Goal: Information Seeking & Learning: Learn about a topic

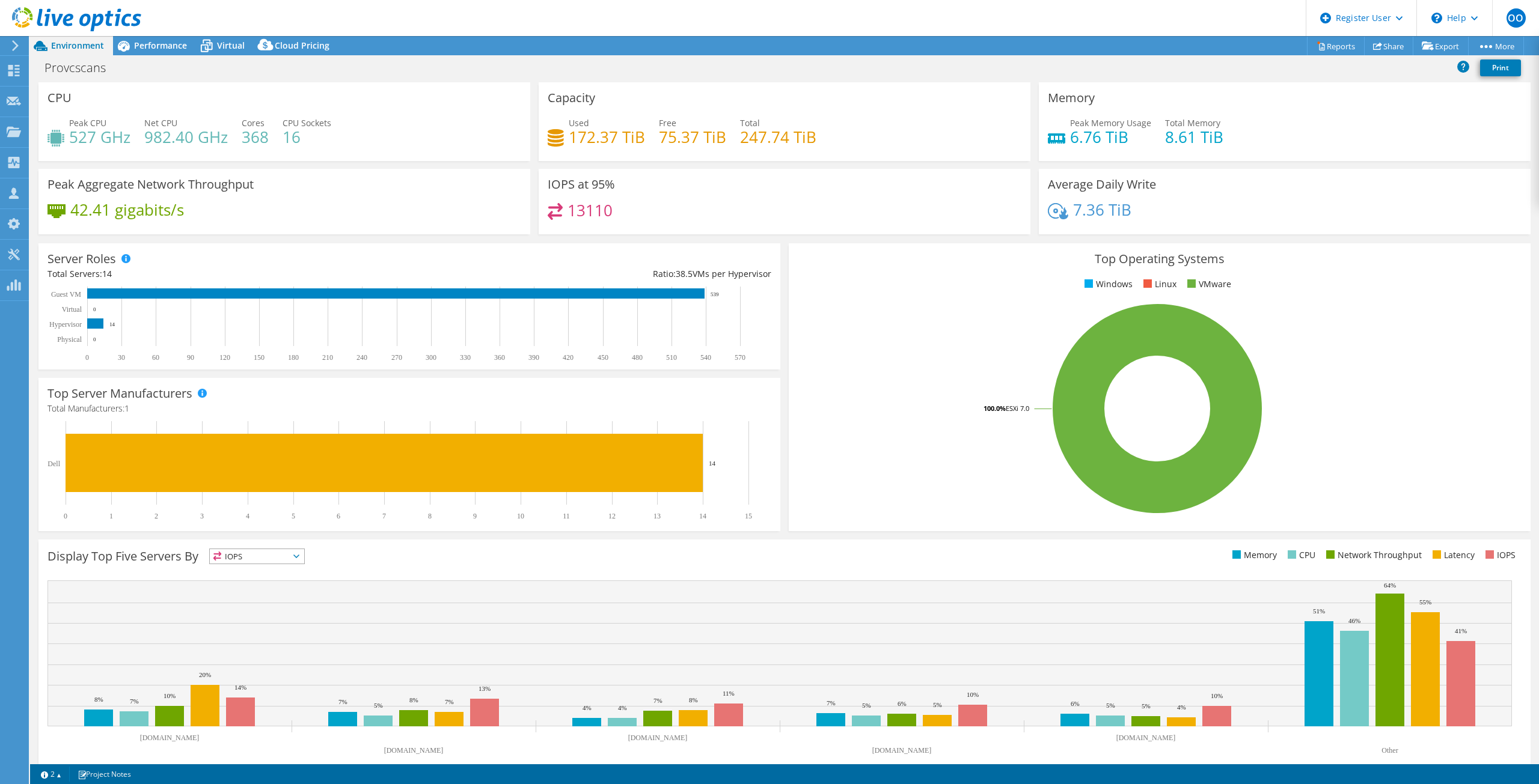
select select "USD"
click at [161, 48] on span "Performance" at bounding box center [160, 46] width 53 height 11
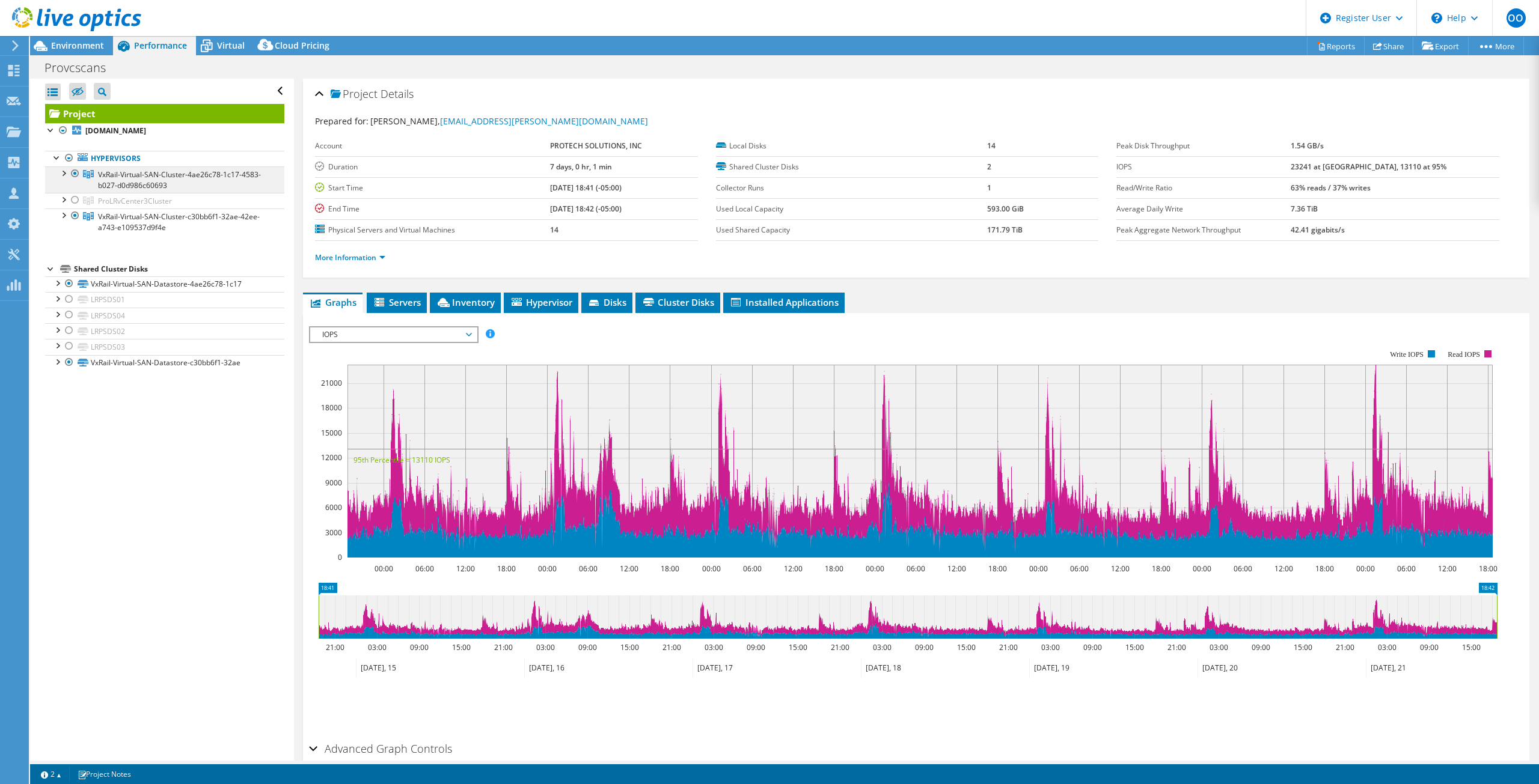
click at [164, 181] on span "VxRail-Virtual-SAN-Cluster-4ae26c78-1c17-4583-b027-d0d986c60693" at bounding box center [179, 179] width 163 height 21
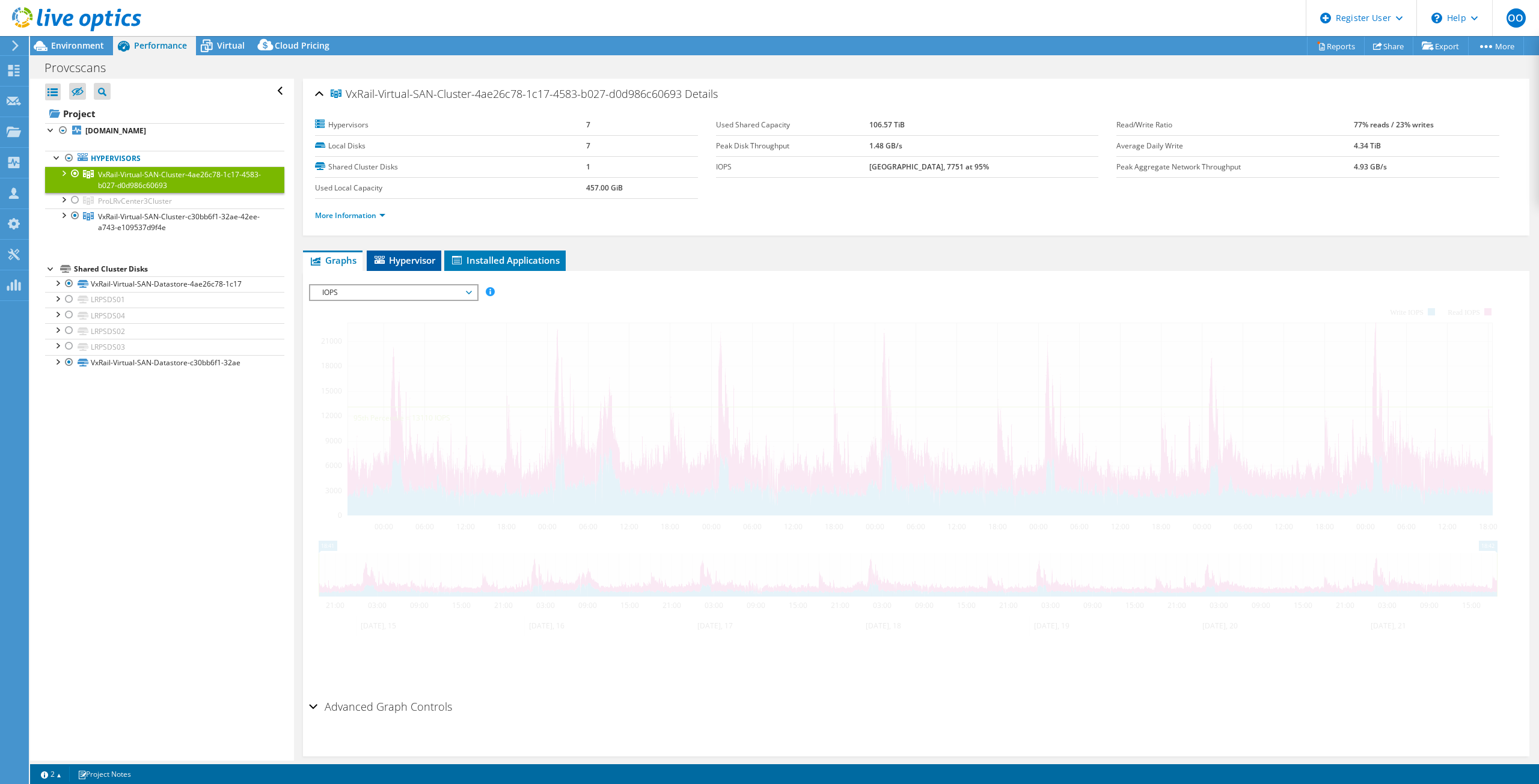
click at [405, 261] on span "Hypervisor" at bounding box center [404, 260] width 63 height 12
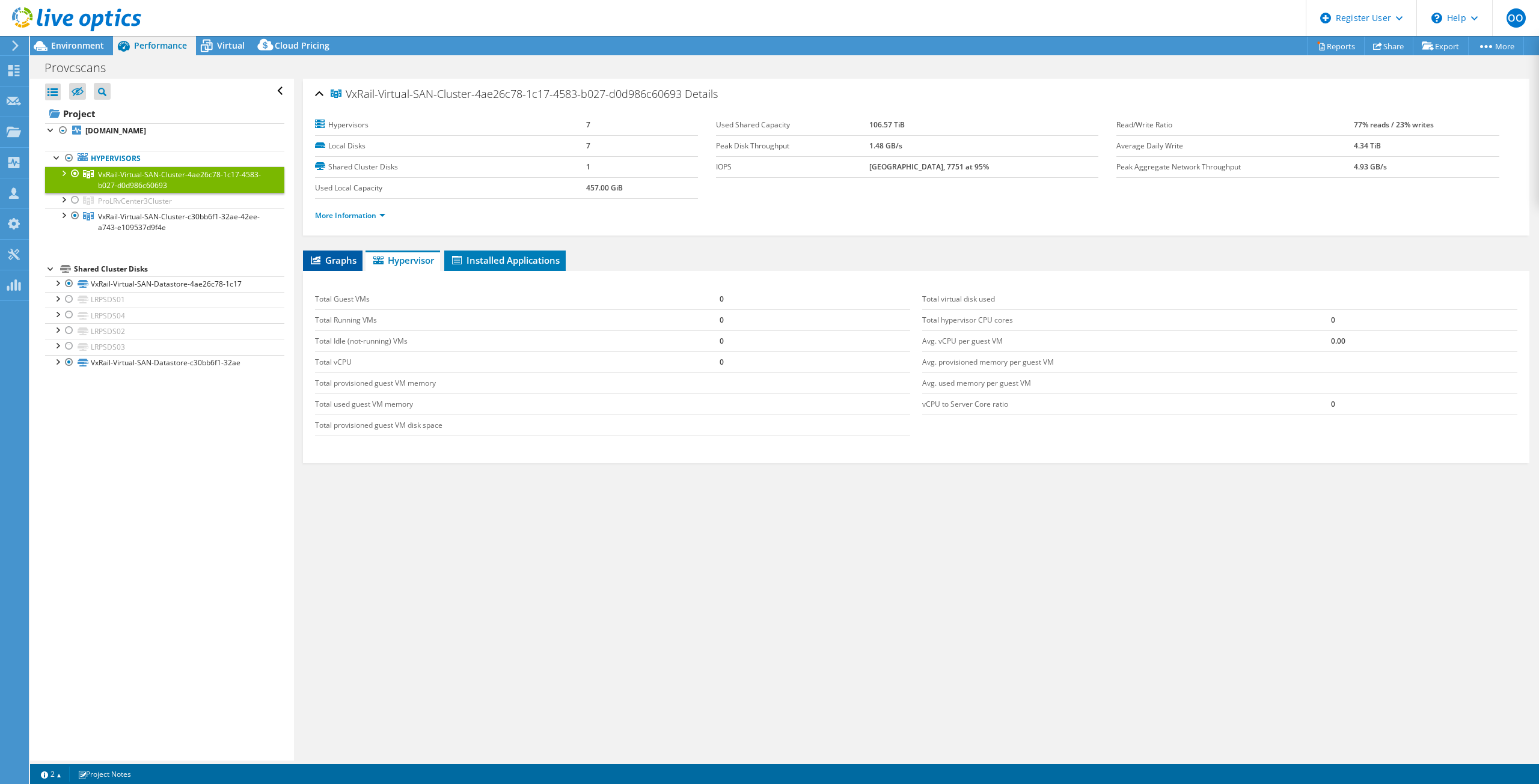
click at [356, 261] on span "Graphs" at bounding box center [332, 260] width 48 height 12
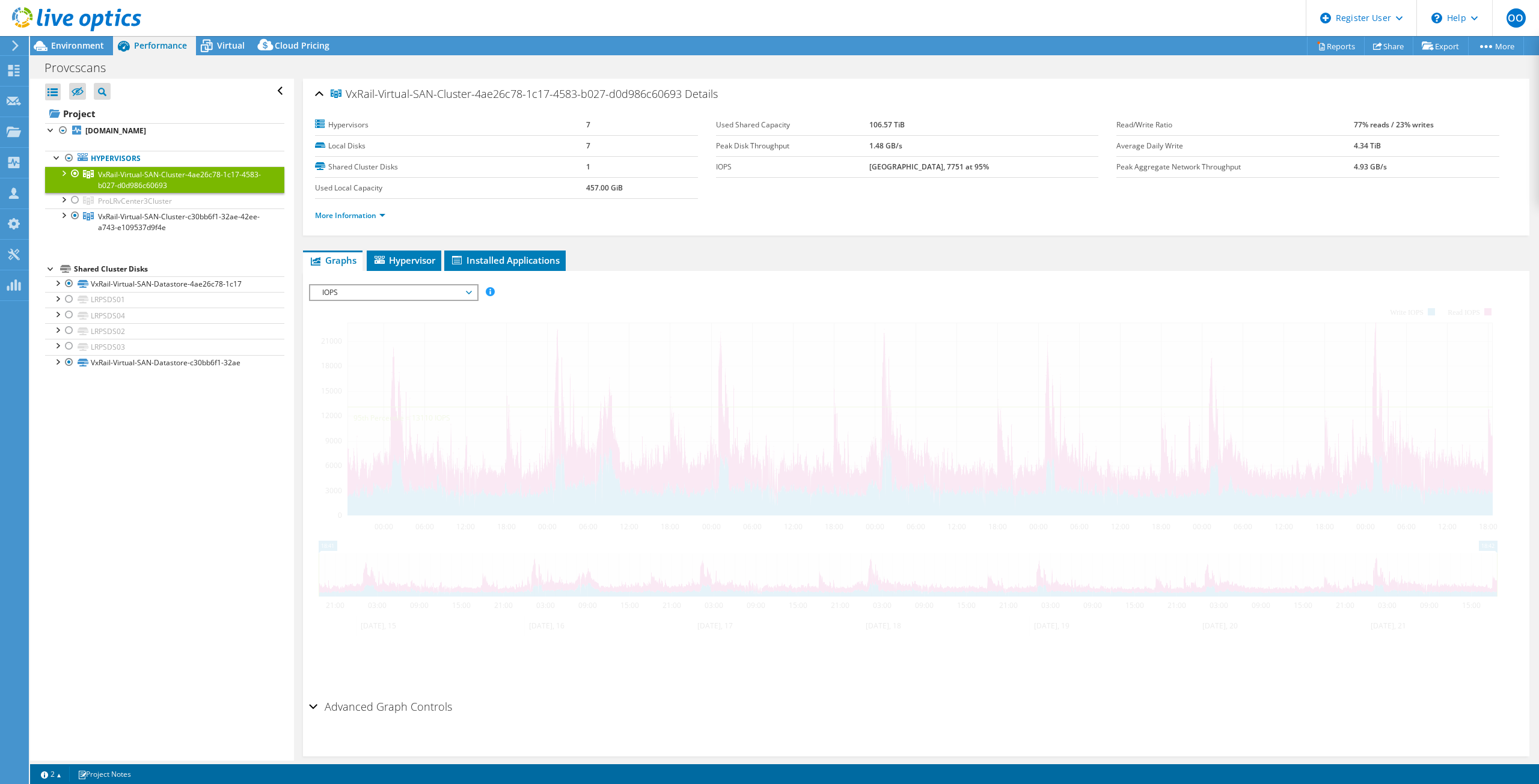
click at [125, 180] on span "VxRail-Virtual-SAN-Cluster-4ae26c78-1c17-4583-b027-d0d986c60693" at bounding box center [179, 179] width 163 height 21
click at [132, 191] on span "VxRail-Virtual-SAN-Cluster-c30bb6f1-32ae-42ee-a743-e109537d9f4e" at bounding box center [179, 179] width 163 height 21
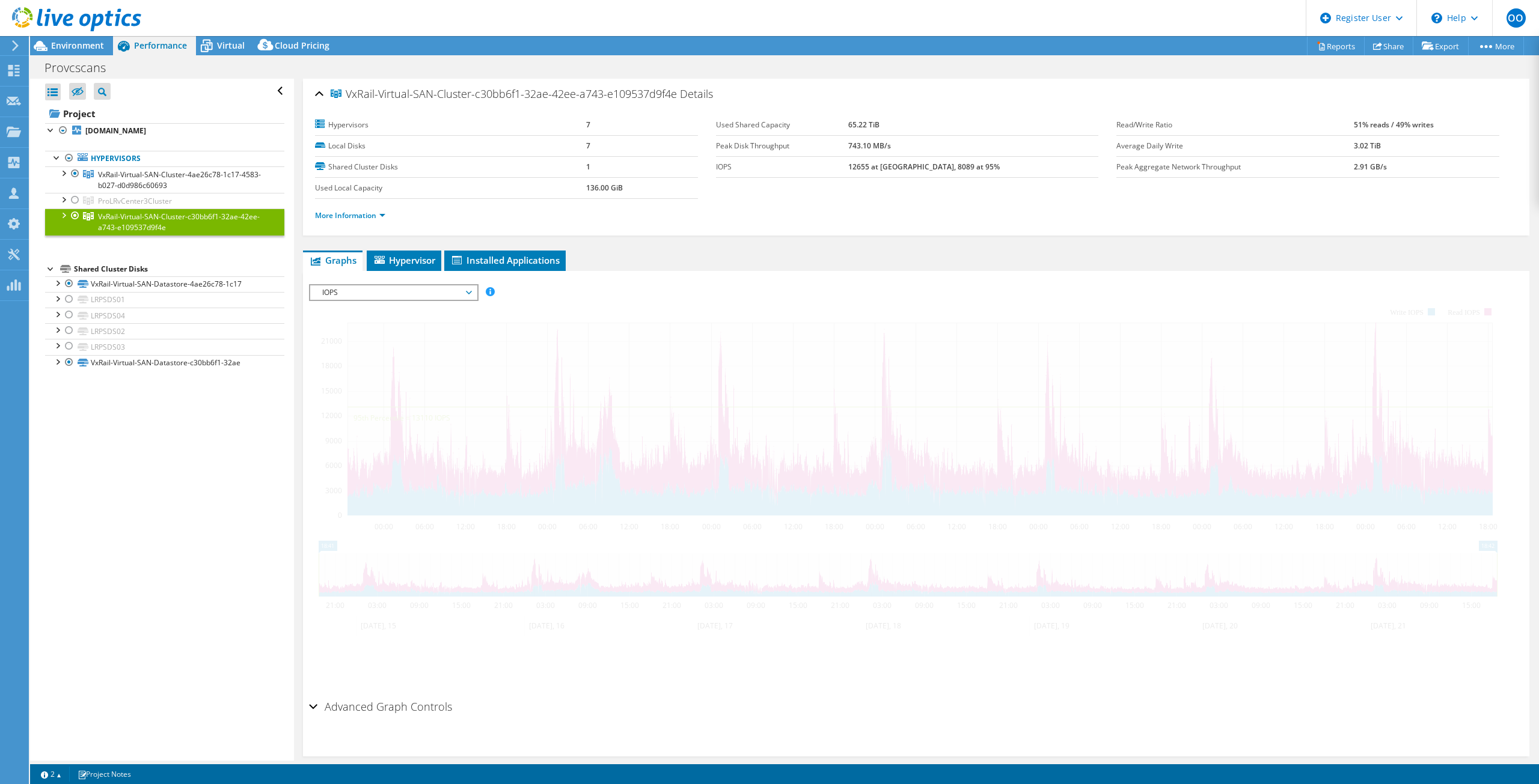
click at [132, 228] on span "VxRail-Virtual-SAN-Cluster-c30bb6f1-32ae-42ee-a743-e109537d9f4e" at bounding box center [179, 222] width 162 height 21
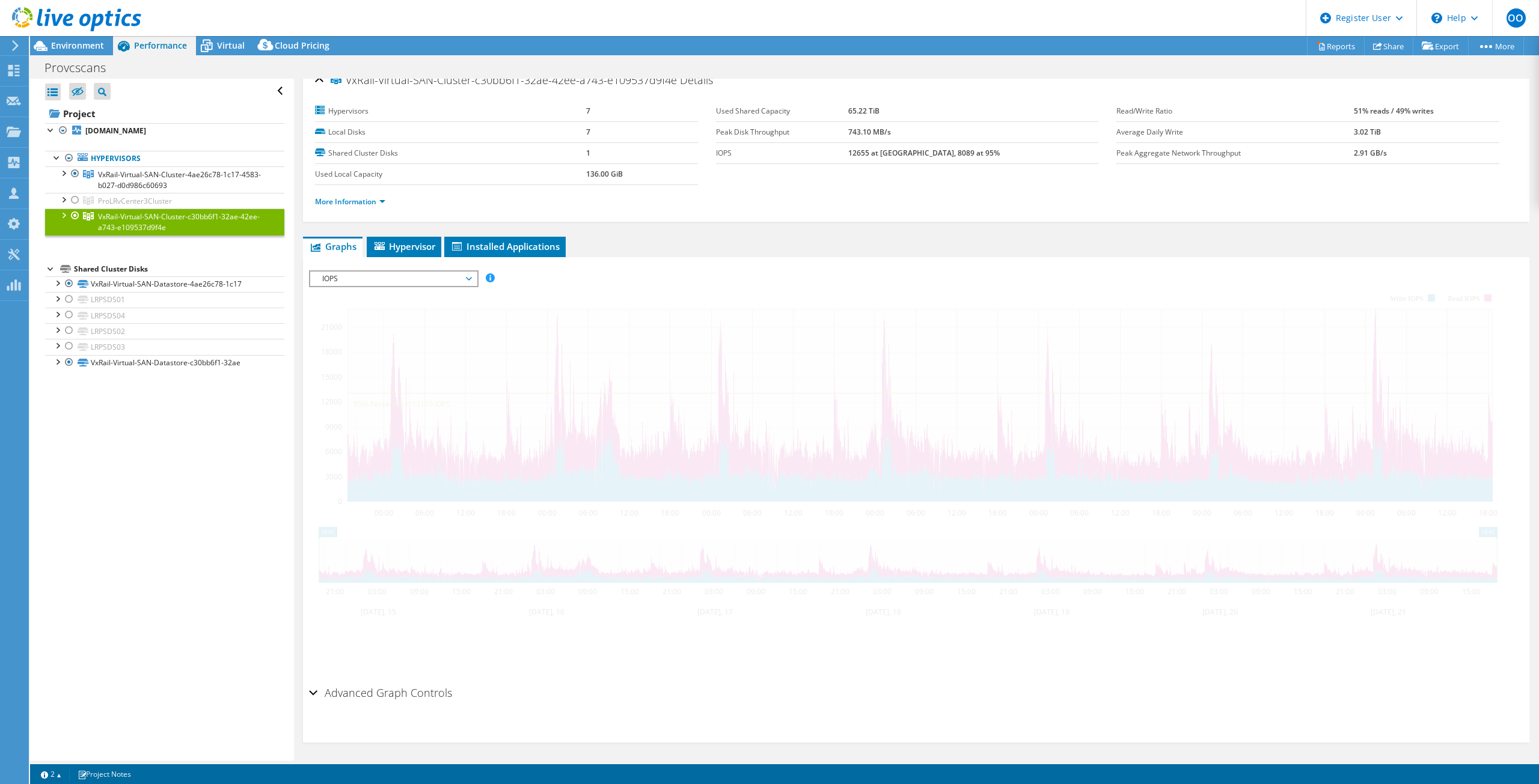
scroll to position [17, 0]
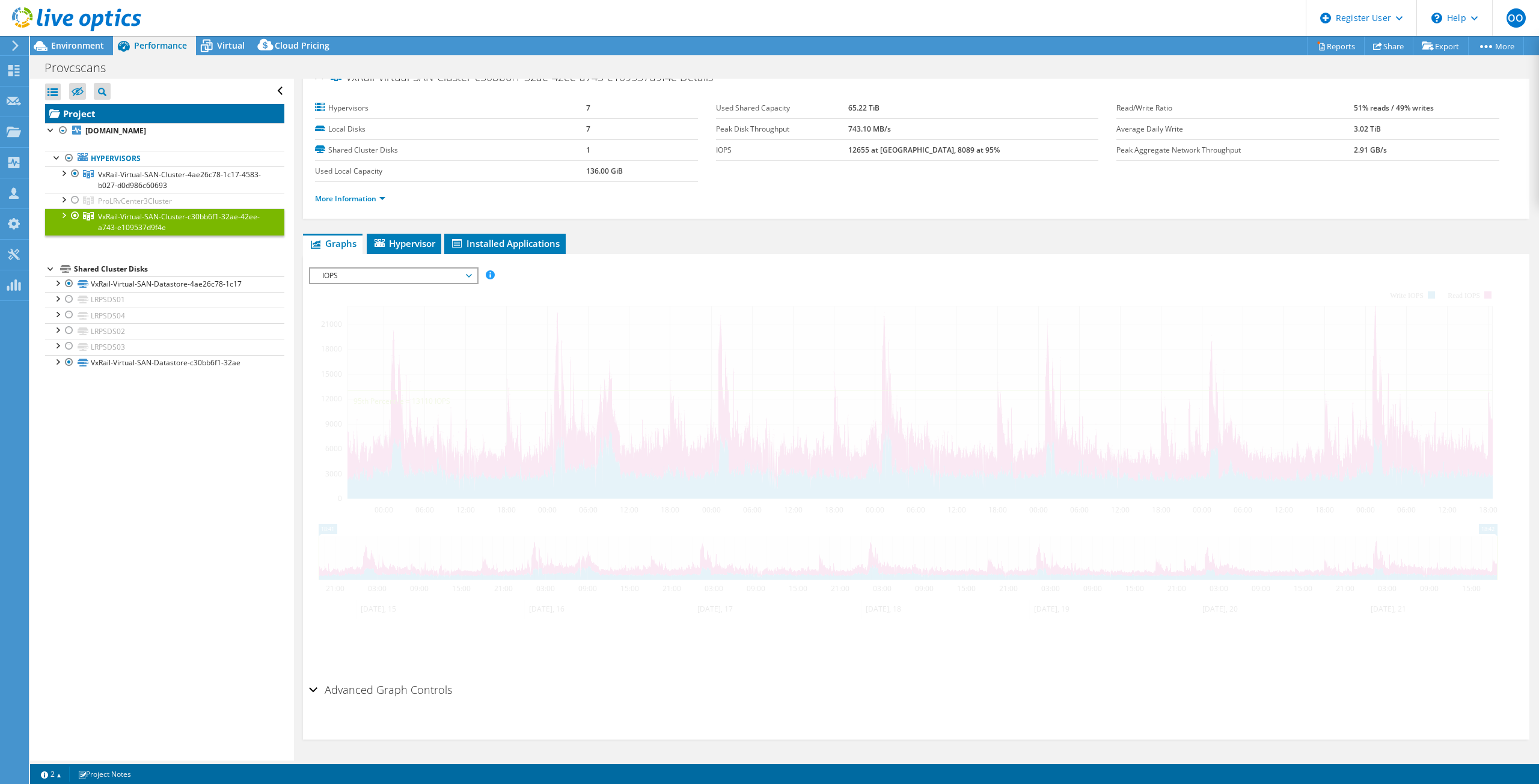
click at [141, 112] on link "Project" at bounding box center [164, 113] width 239 height 19
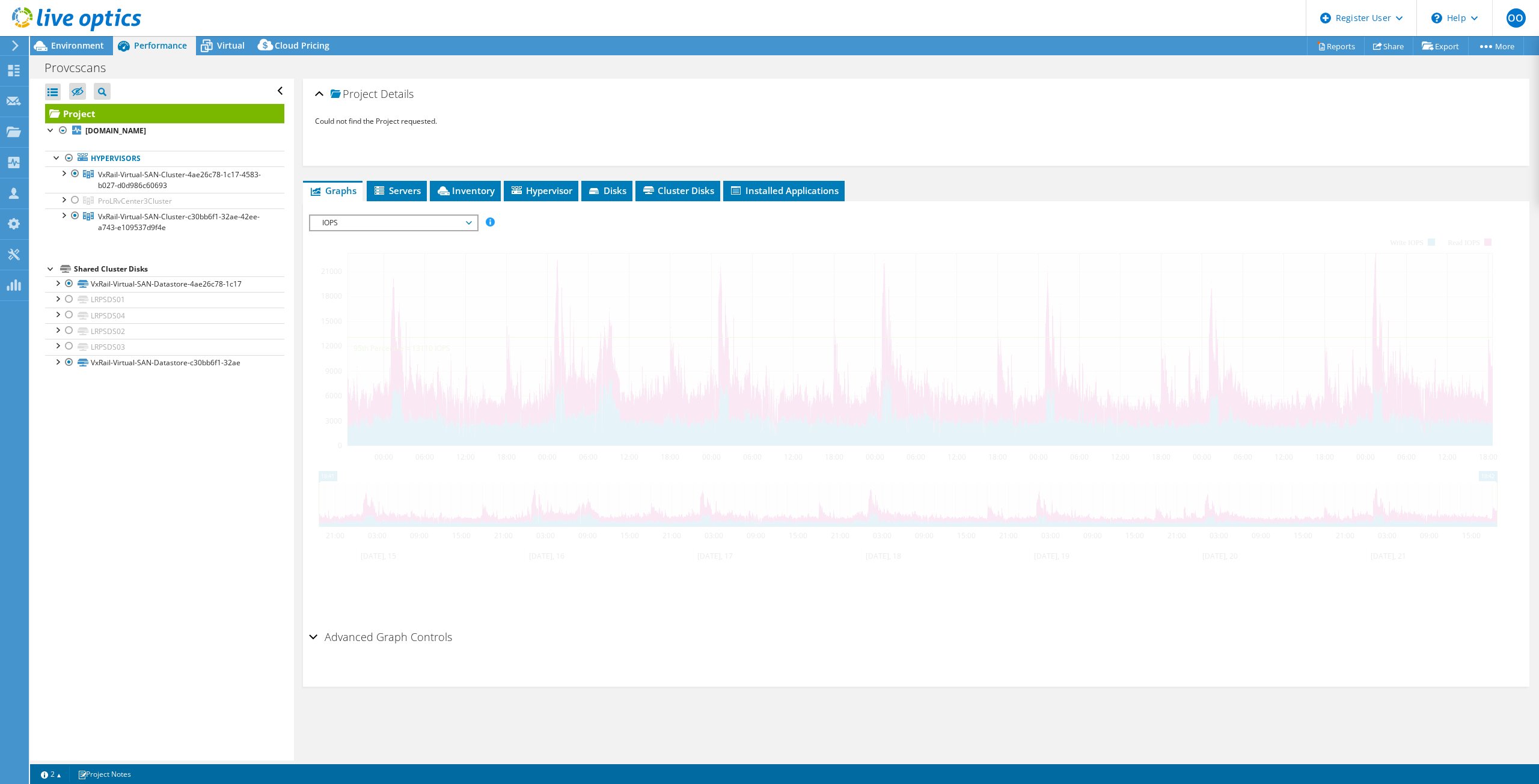
scroll to position [0, 0]
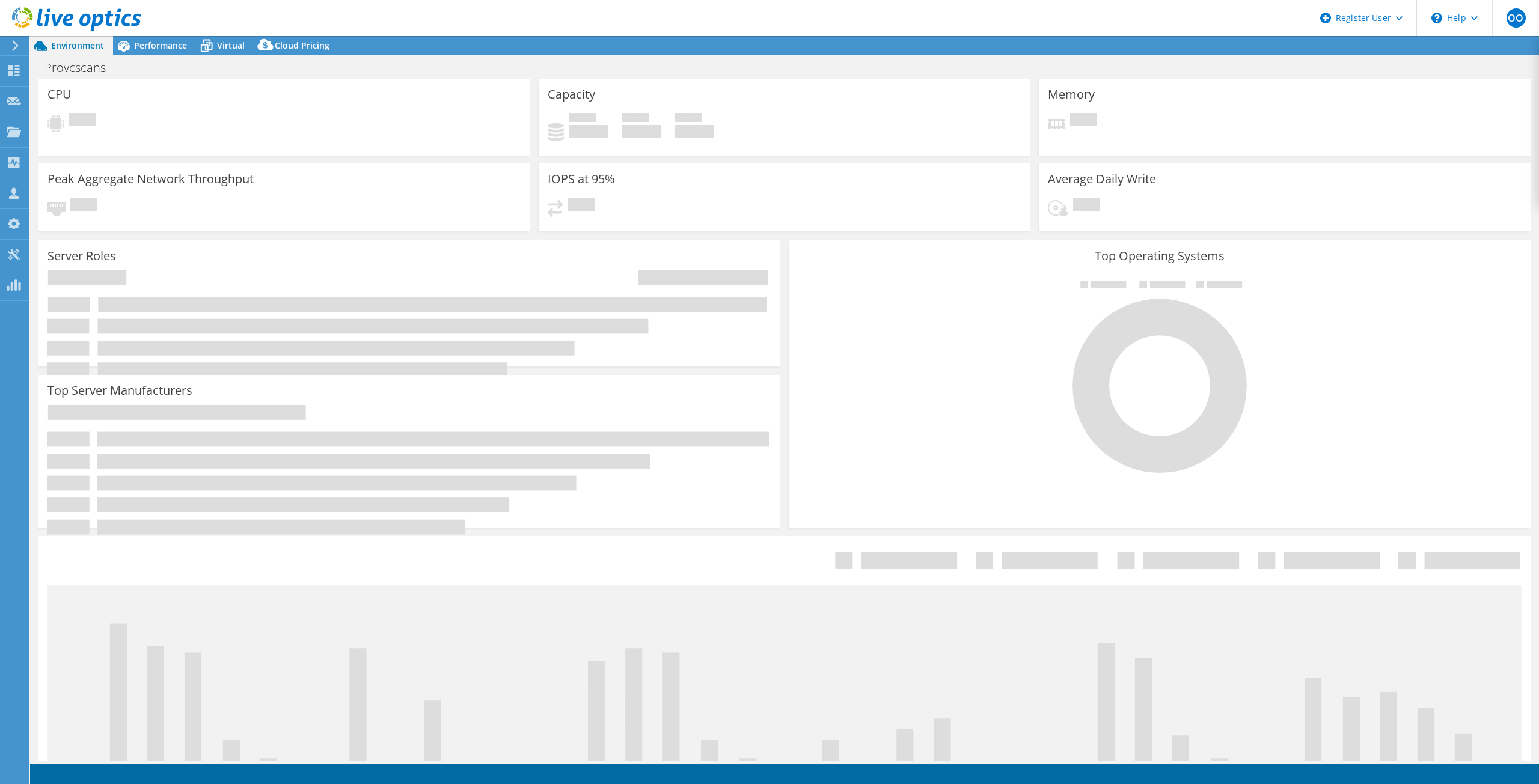
select select "USD"
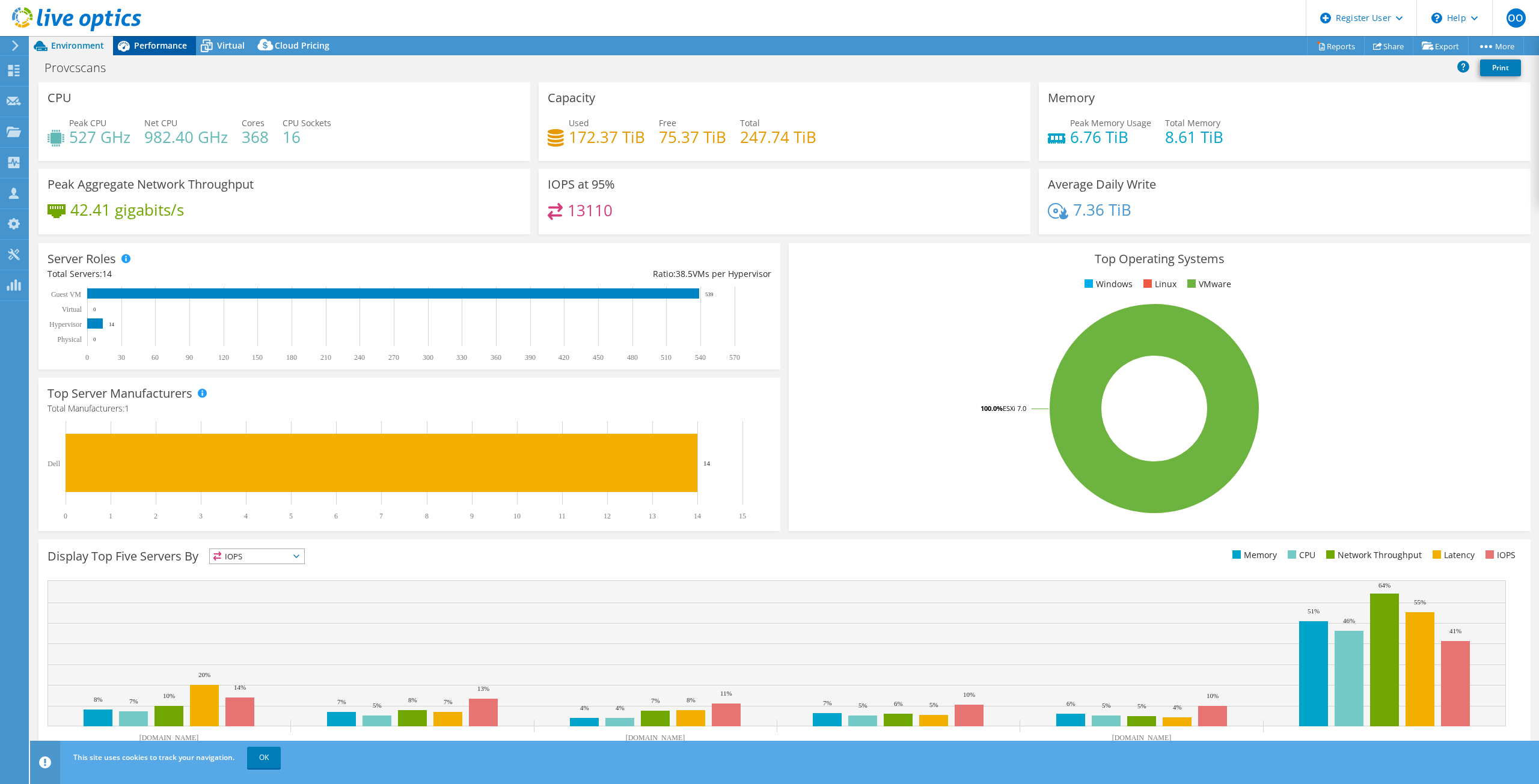
click at [167, 49] on span "Performance" at bounding box center [160, 46] width 53 height 11
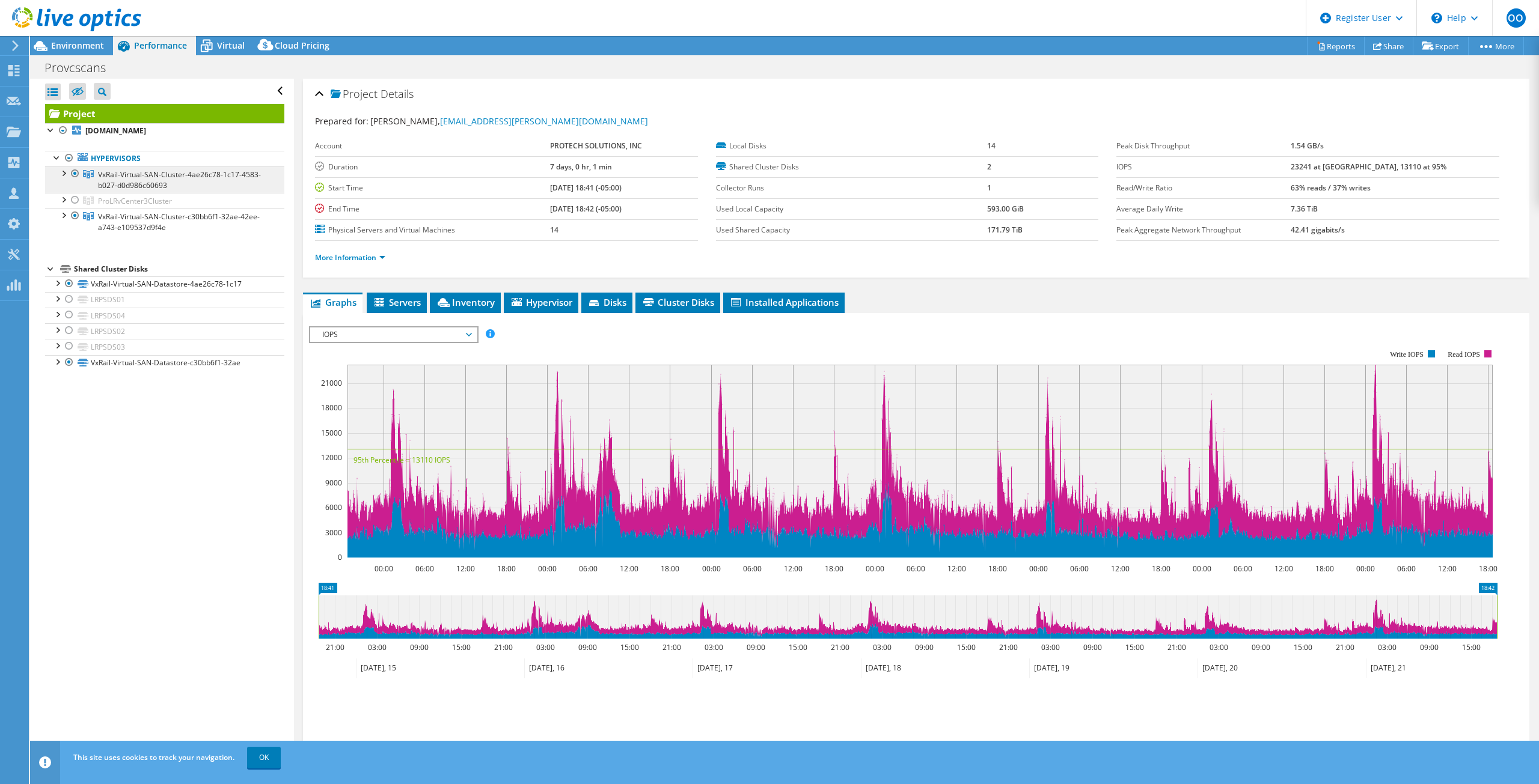
click at [170, 181] on link "VxRail-Virtual-SAN-Cluster-4ae26c78-1c17-4583-b027-d0d986c60693" at bounding box center [164, 180] width 239 height 27
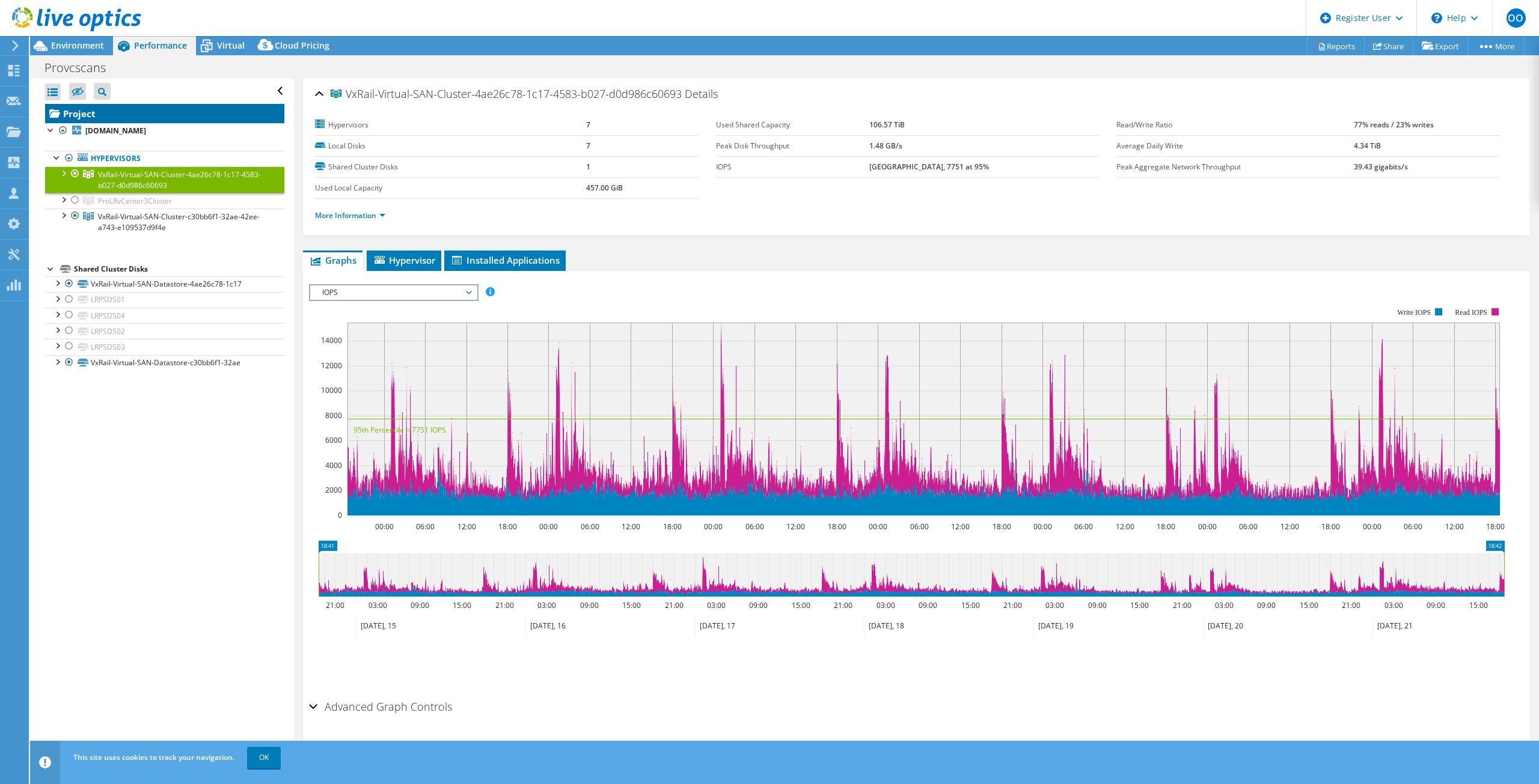
click at [90, 110] on link "Project" at bounding box center [164, 113] width 239 height 19
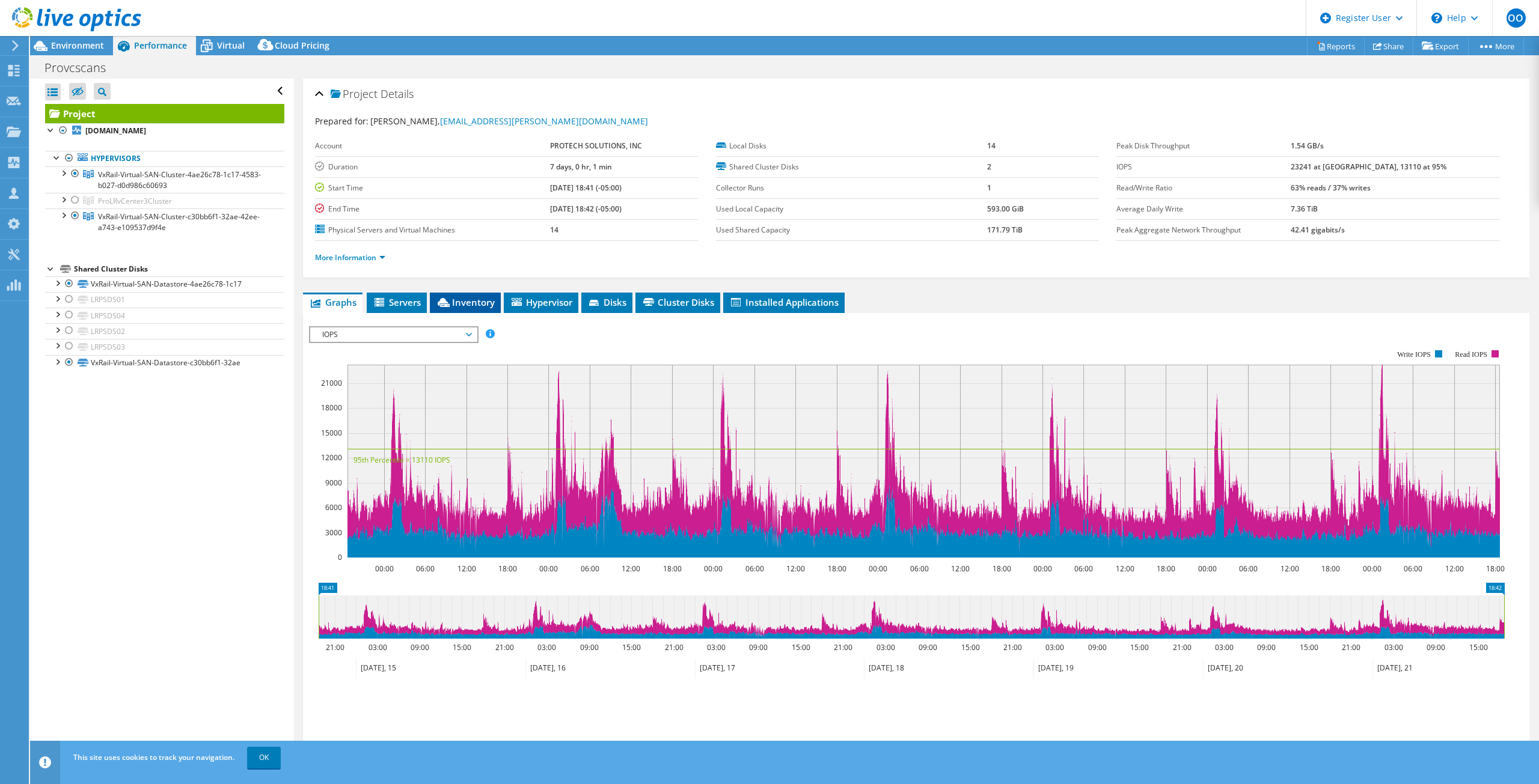
click at [472, 304] on span "Inventory" at bounding box center [465, 302] width 59 height 12
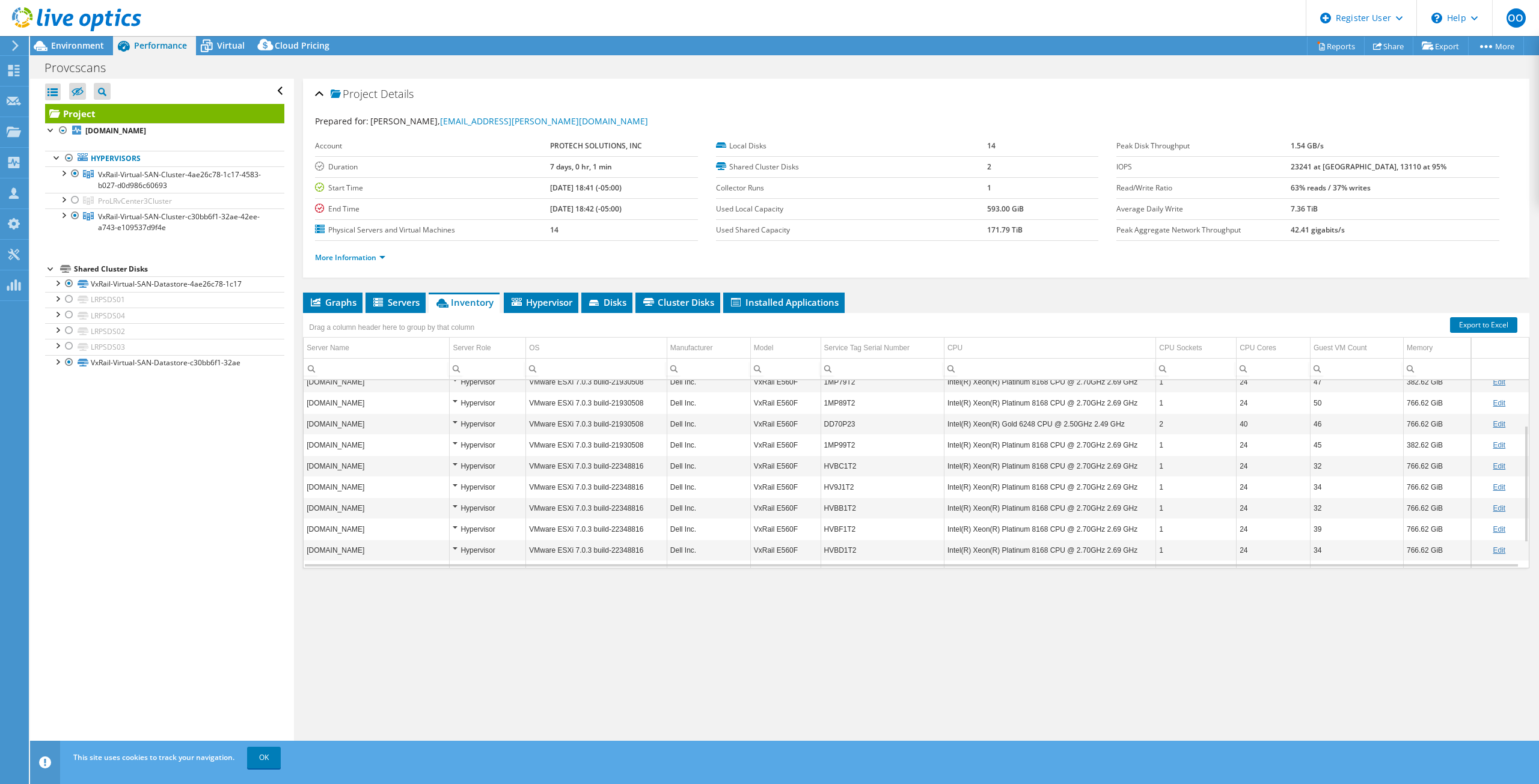
scroll to position [112, 0]
click at [164, 181] on span "VxRail-Virtual-SAN-Cluster-4ae26c78-1c17-4583-b027-d0d986c60693" at bounding box center [179, 179] width 163 height 21
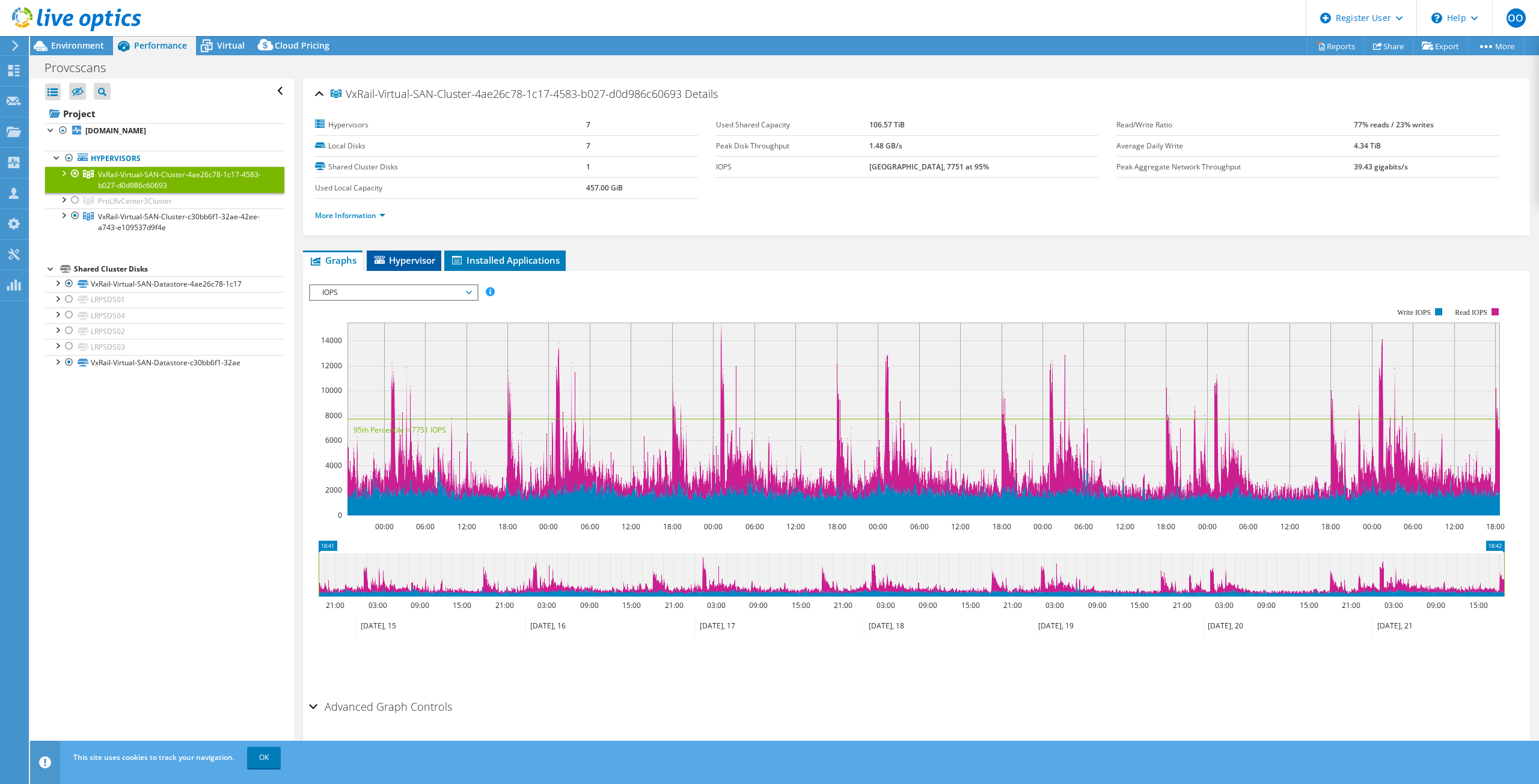
click at [399, 264] on span "Hypervisor" at bounding box center [404, 260] width 63 height 12
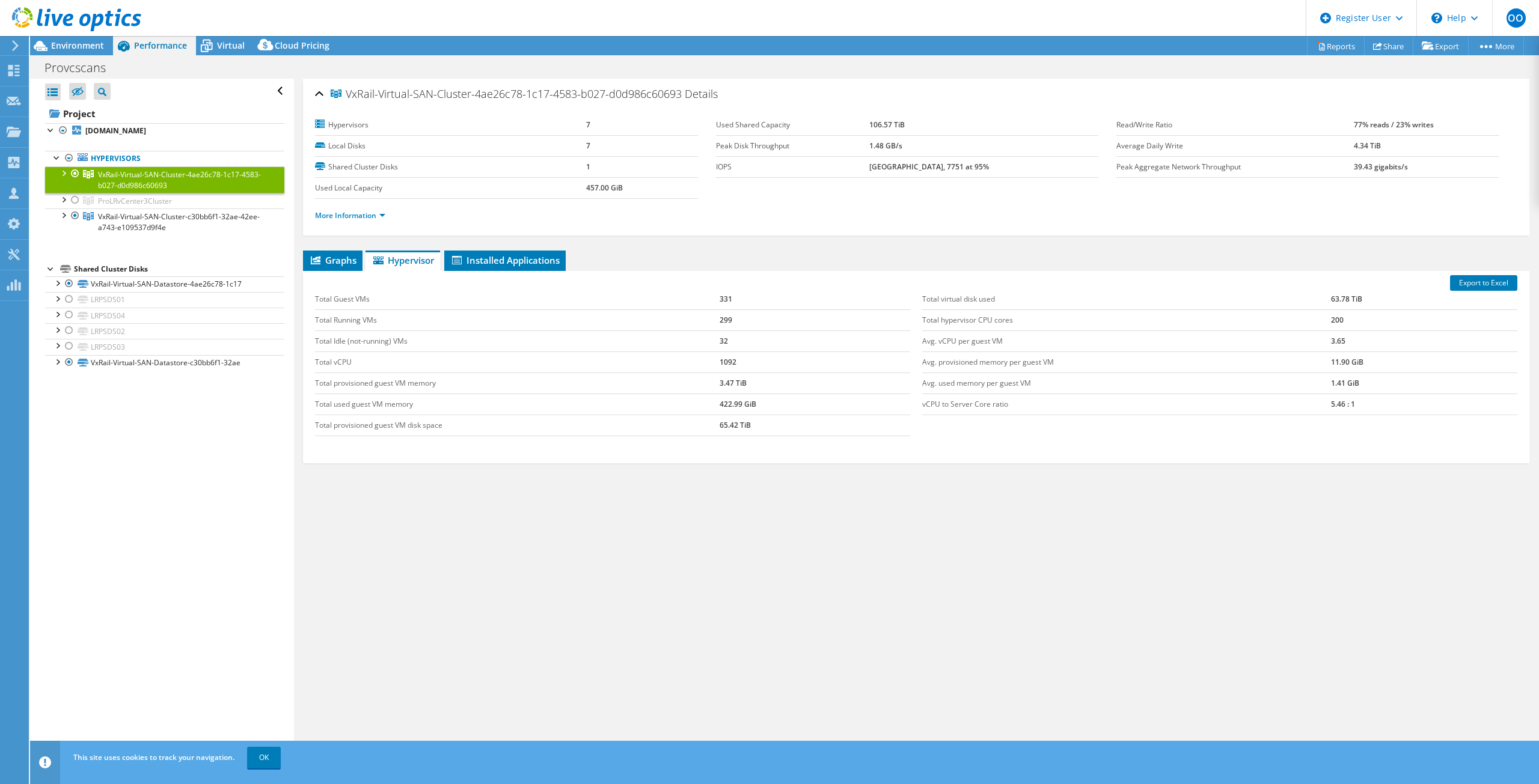
click at [500, 274] on div "Export to Excel Total Guest VMs 331 Total Running VMs 299 Total Idle (not-runni…" at bounding box center [916, 367] width 1226 height 192
click at [498, 262] on span "Installed Applications" at bounding box center [505, 260] width 110 height 12
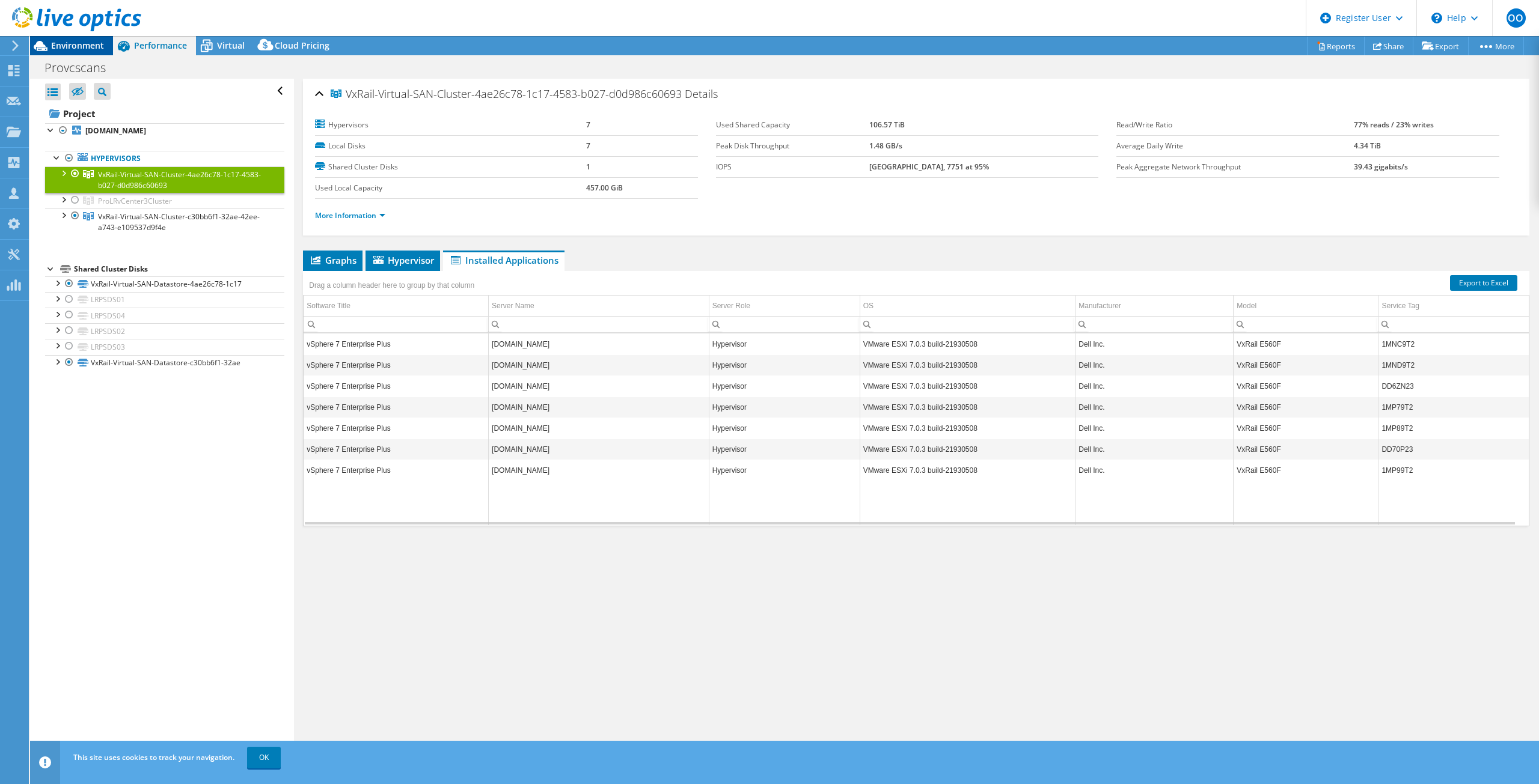
click at [79, 44] on span "Environment" at bounding box center [77, 46] width 53 height 11
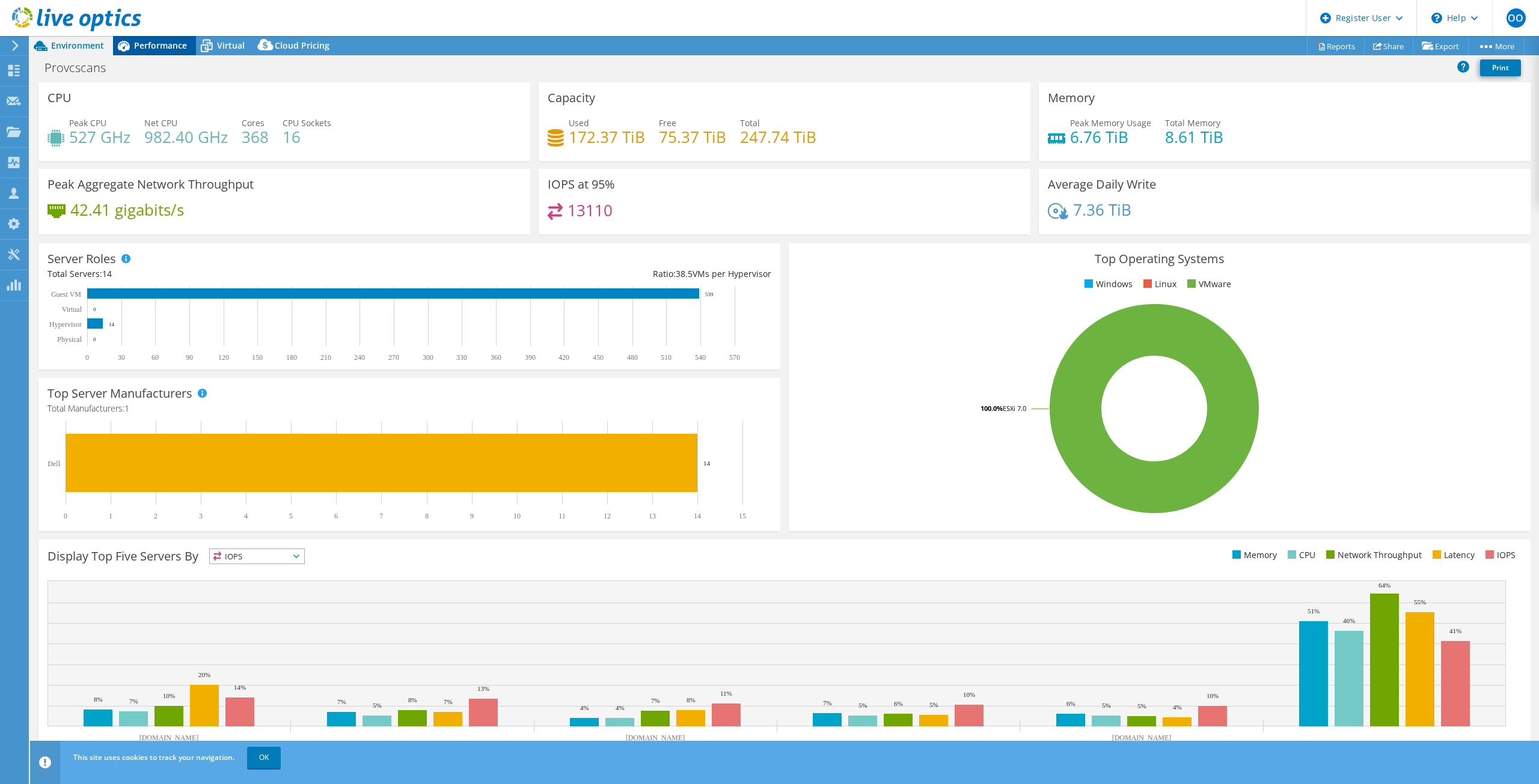
click at [170, 42] on span "Performance" at bounding box center [160, 46] width 53 height 11
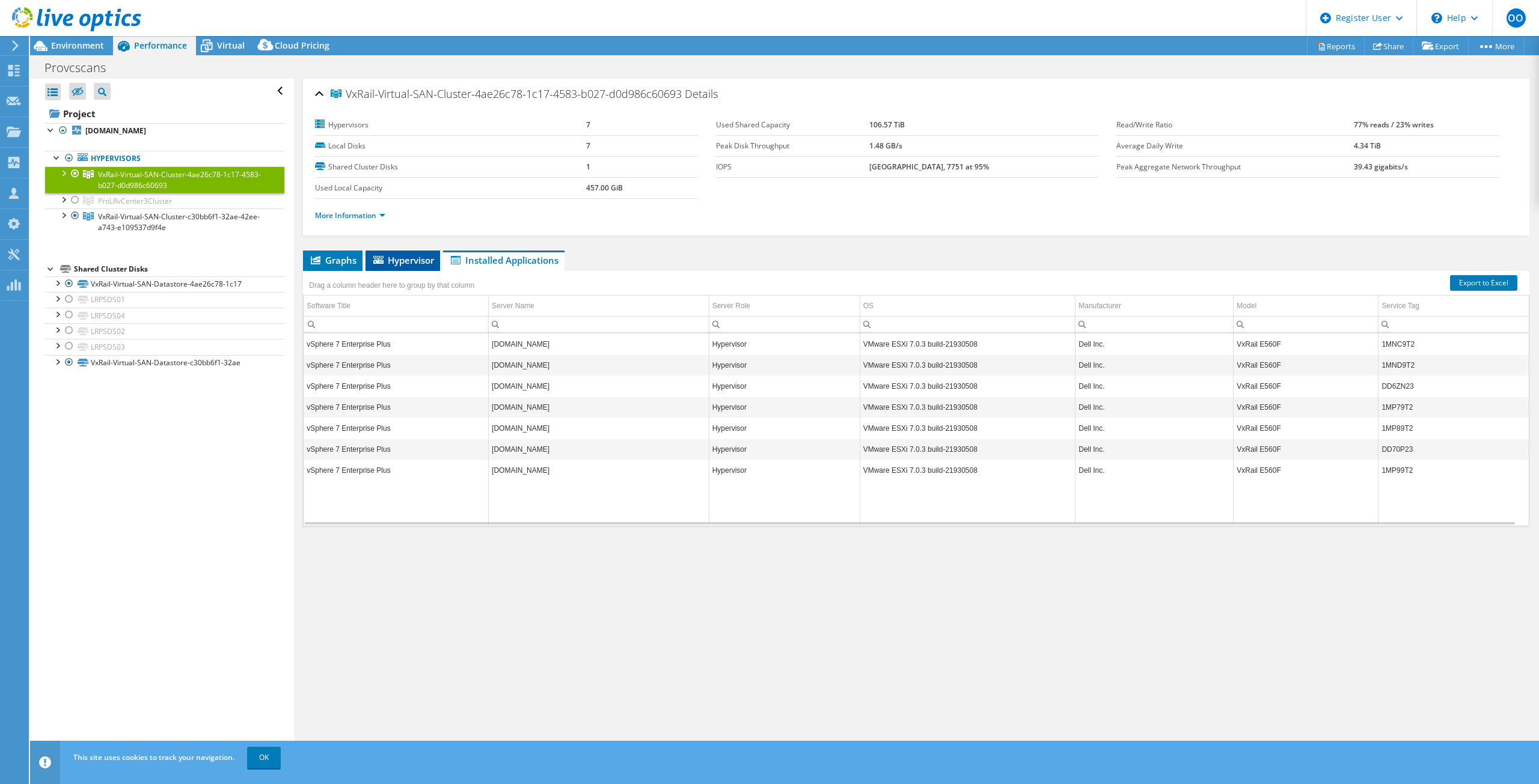
click at [396, 257] on span "Hypervisor" at bounding box center [403, 260] width 63 height 12
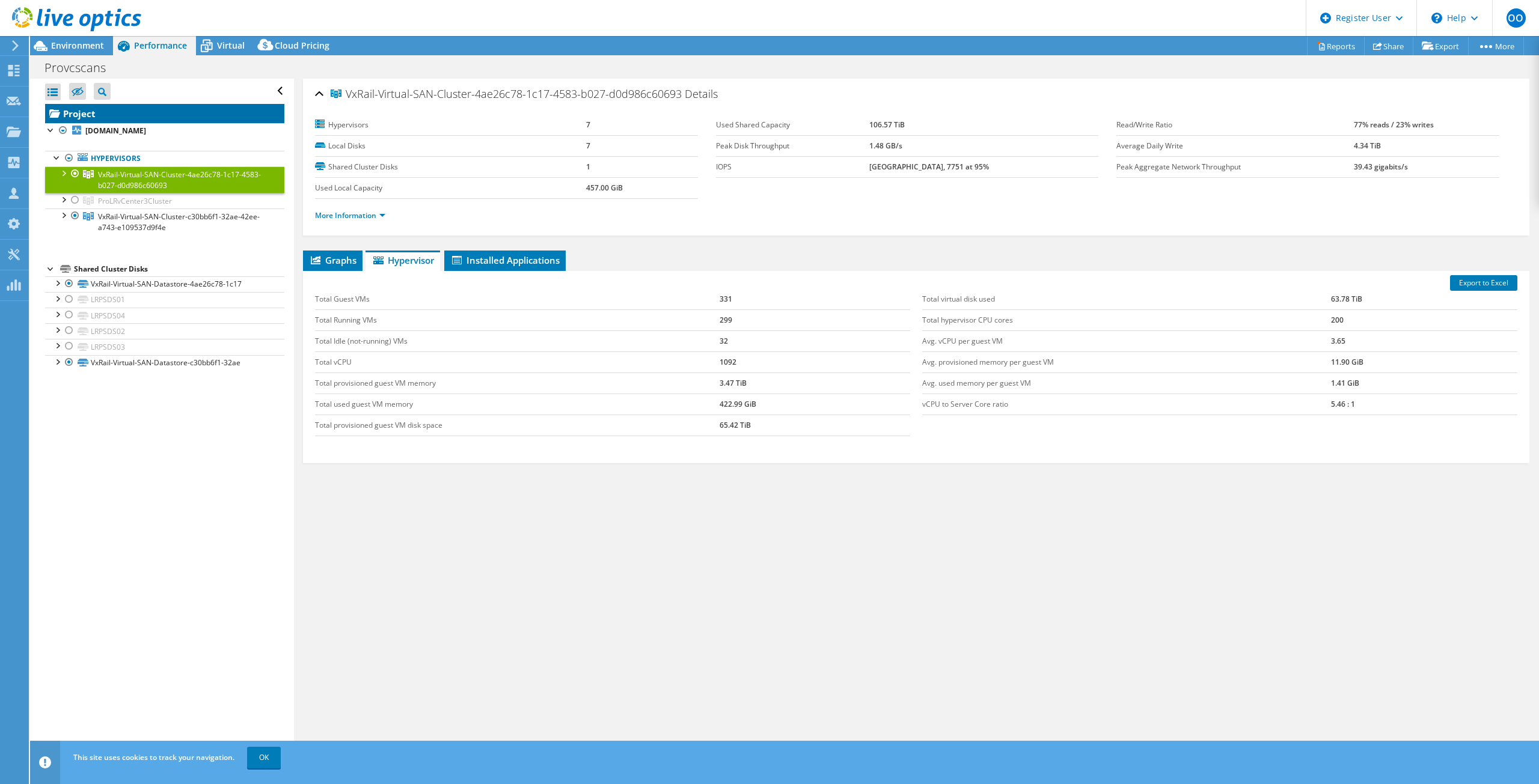
click at [98, 111] on link "Project" at bounding box center [164, 113] width 239 height 19
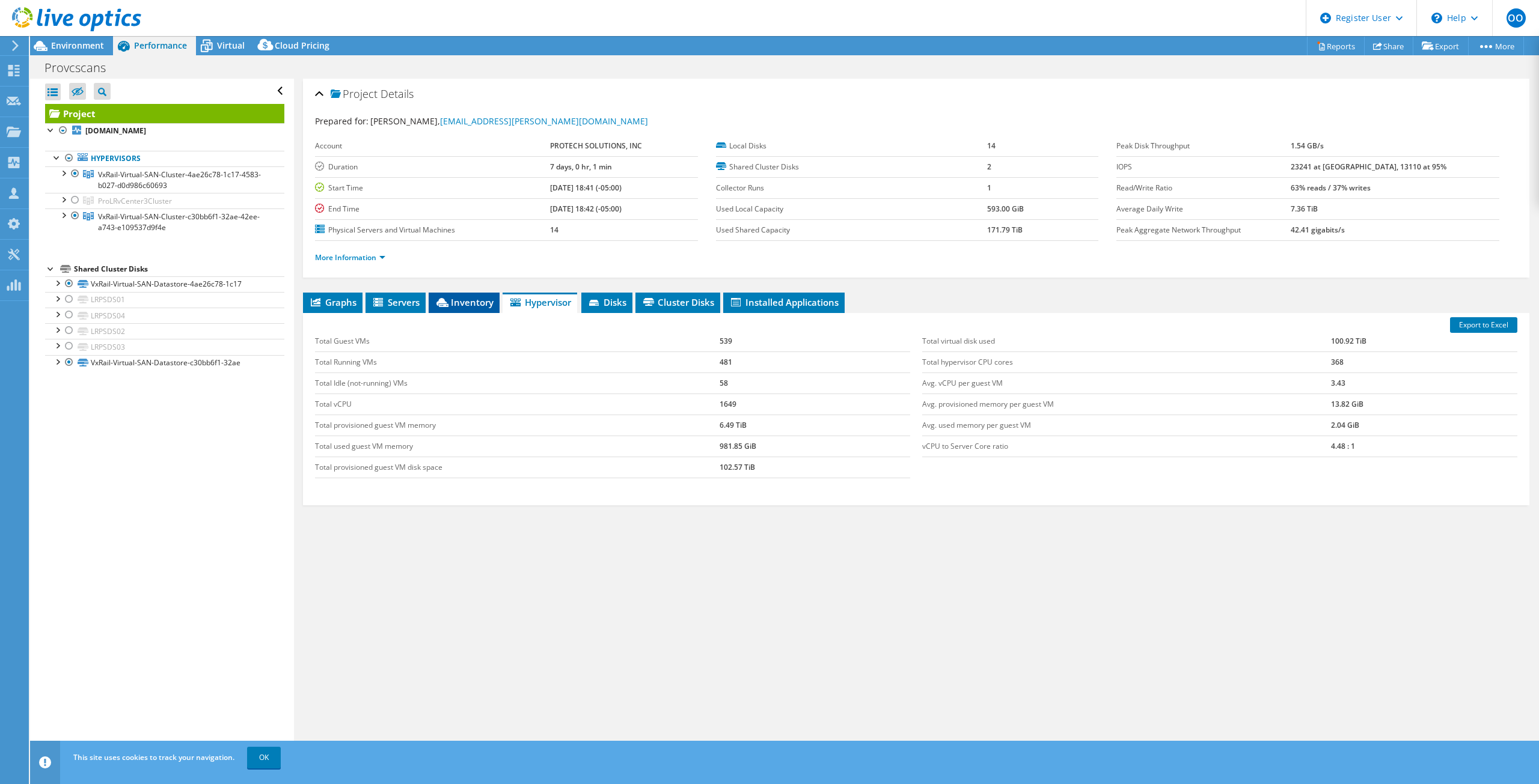
click at [450, 296] on li "Inventory" at bounding box center [464, 303] width 71 height 20
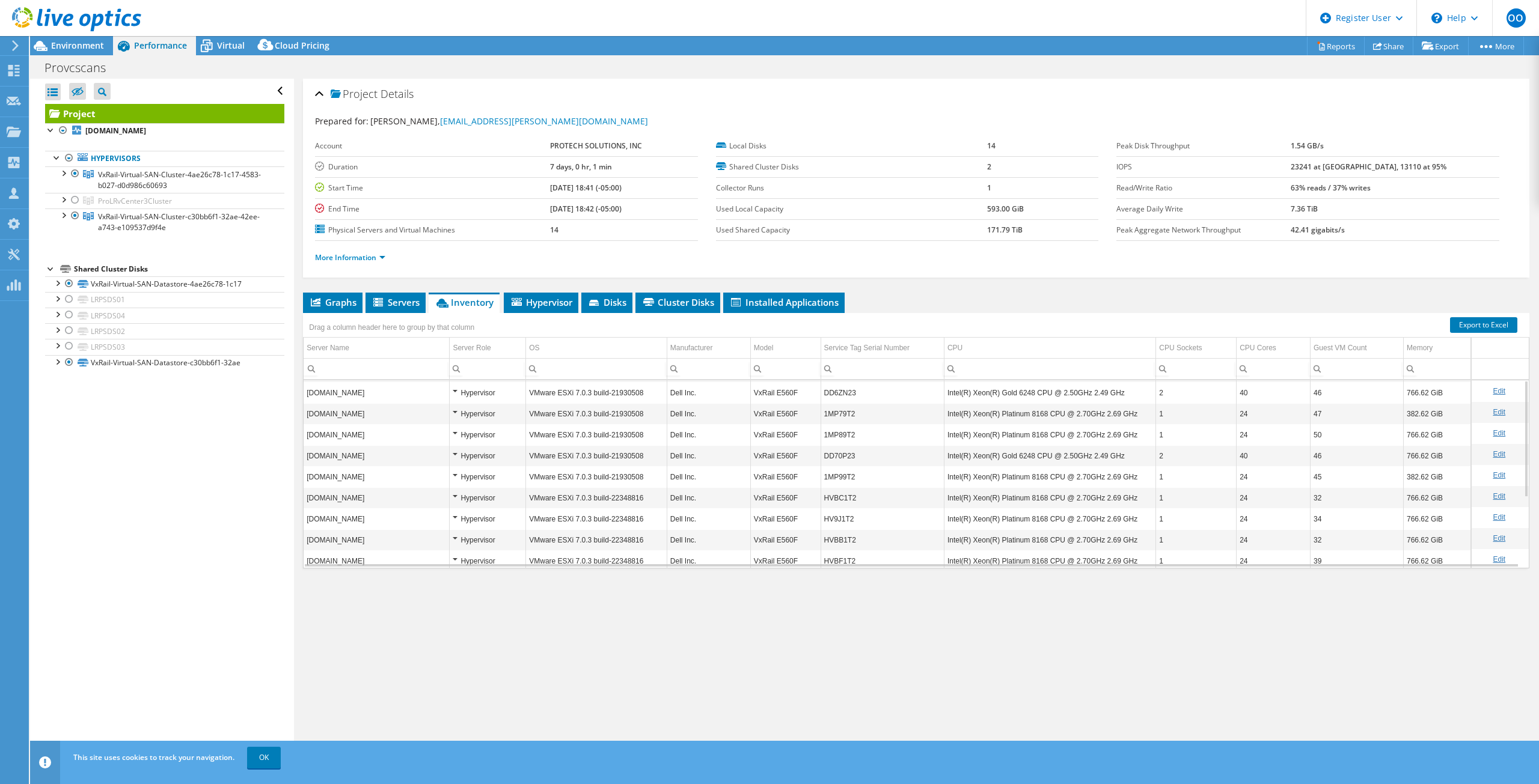
scroll to position [0, 0]
click at [73, 217] on div at bounding box center [75, 215] width 12 height 15
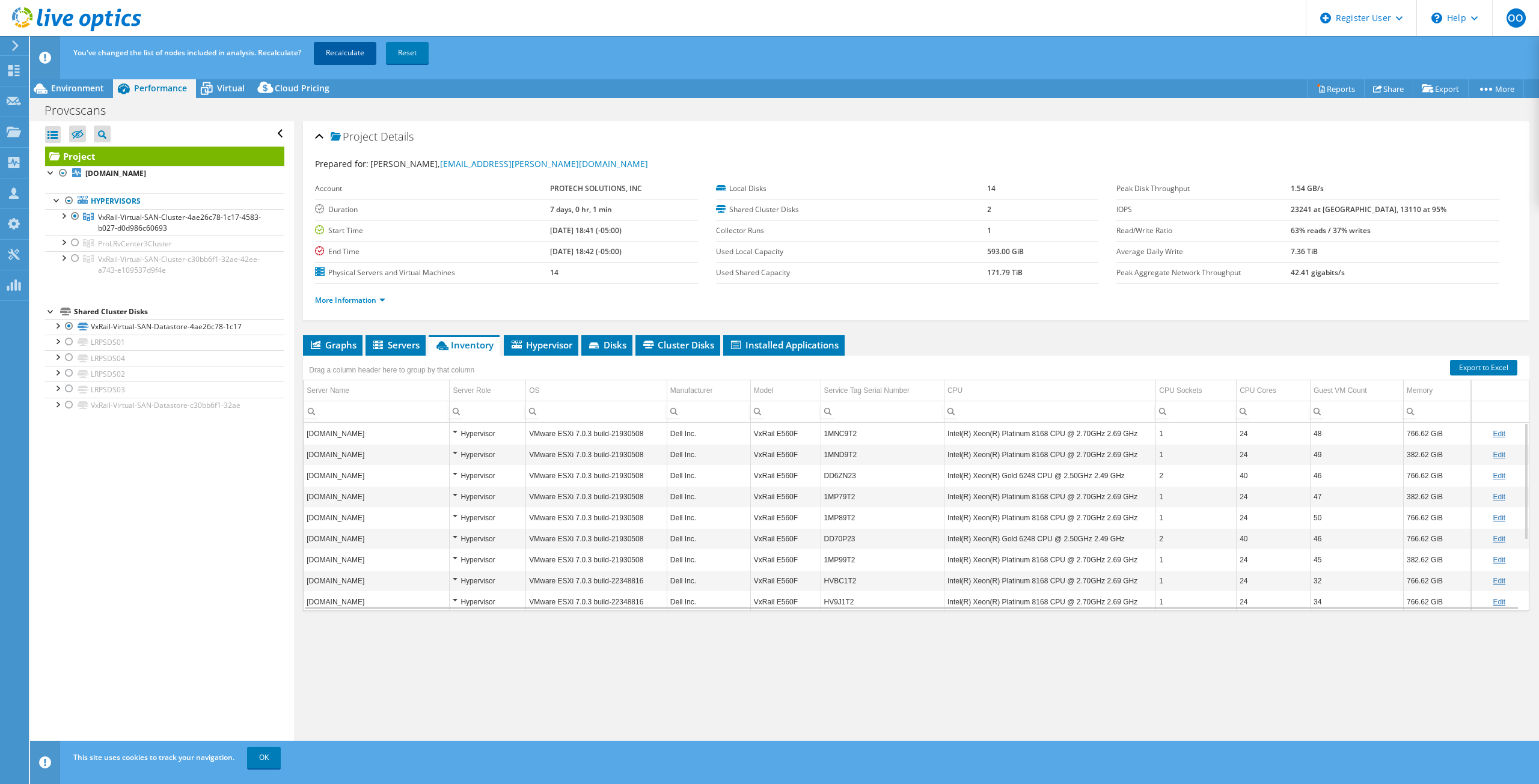
click at [346, 49] on link "Recalculate" at bounding box center [345, 53] width 63 height 22
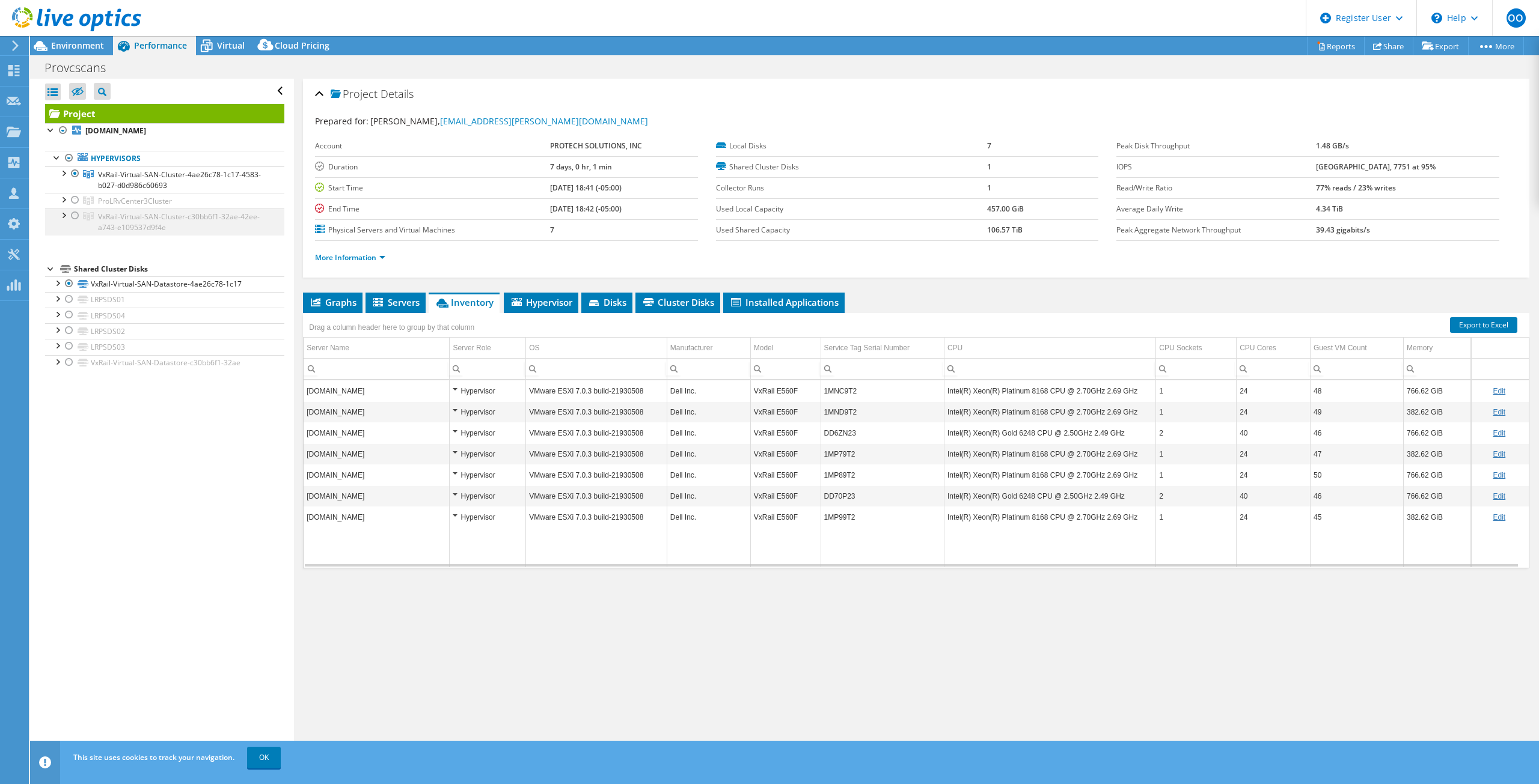
click at [72, 218] on div at bounding box center [75, 215] width 12 height 15
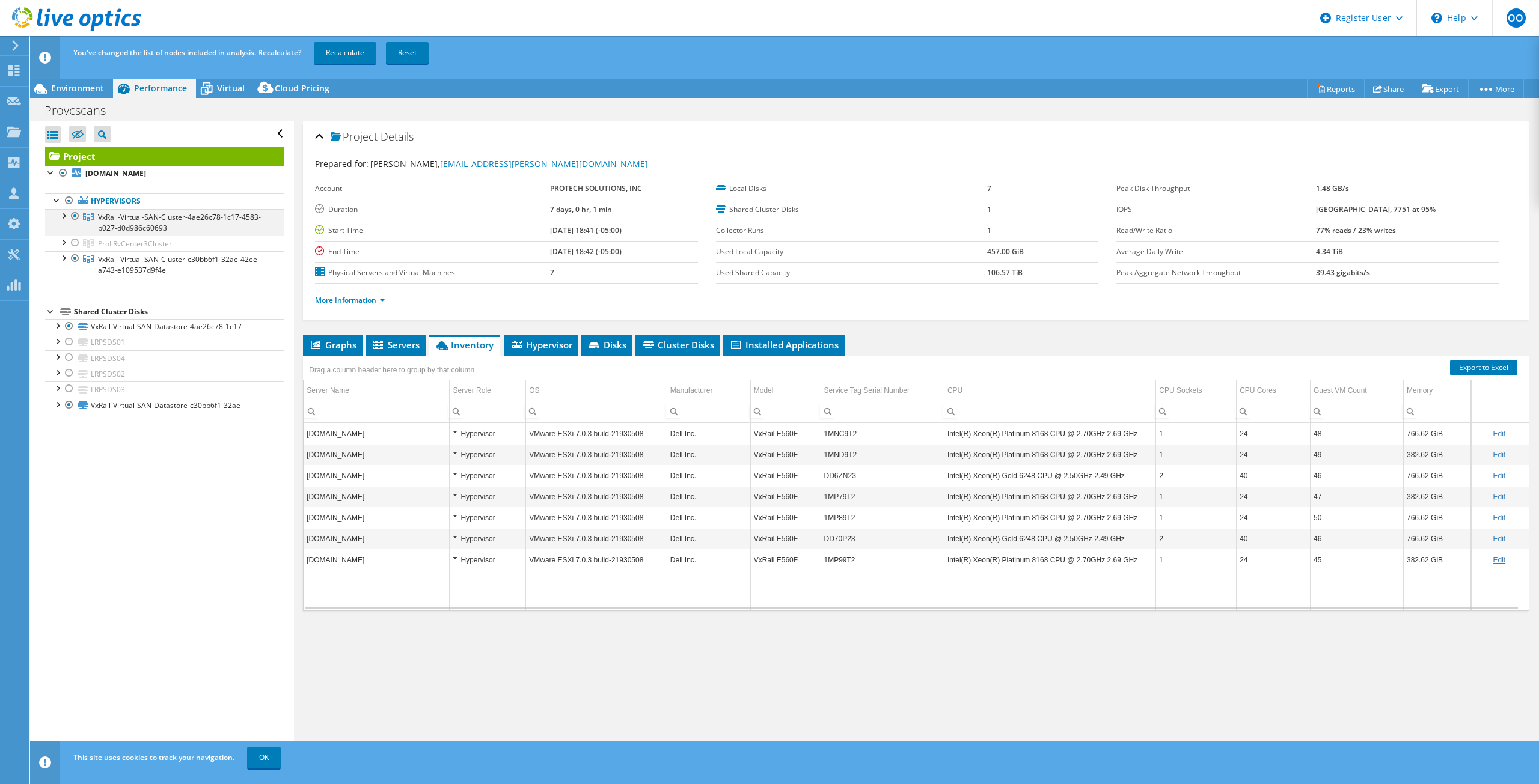
click at [73, 214] on div at bounding box center [75, 216] width 12 height 15
click at [343, 53] on link "Recalculate" at bounding box center [345, 53] width 63 height 22
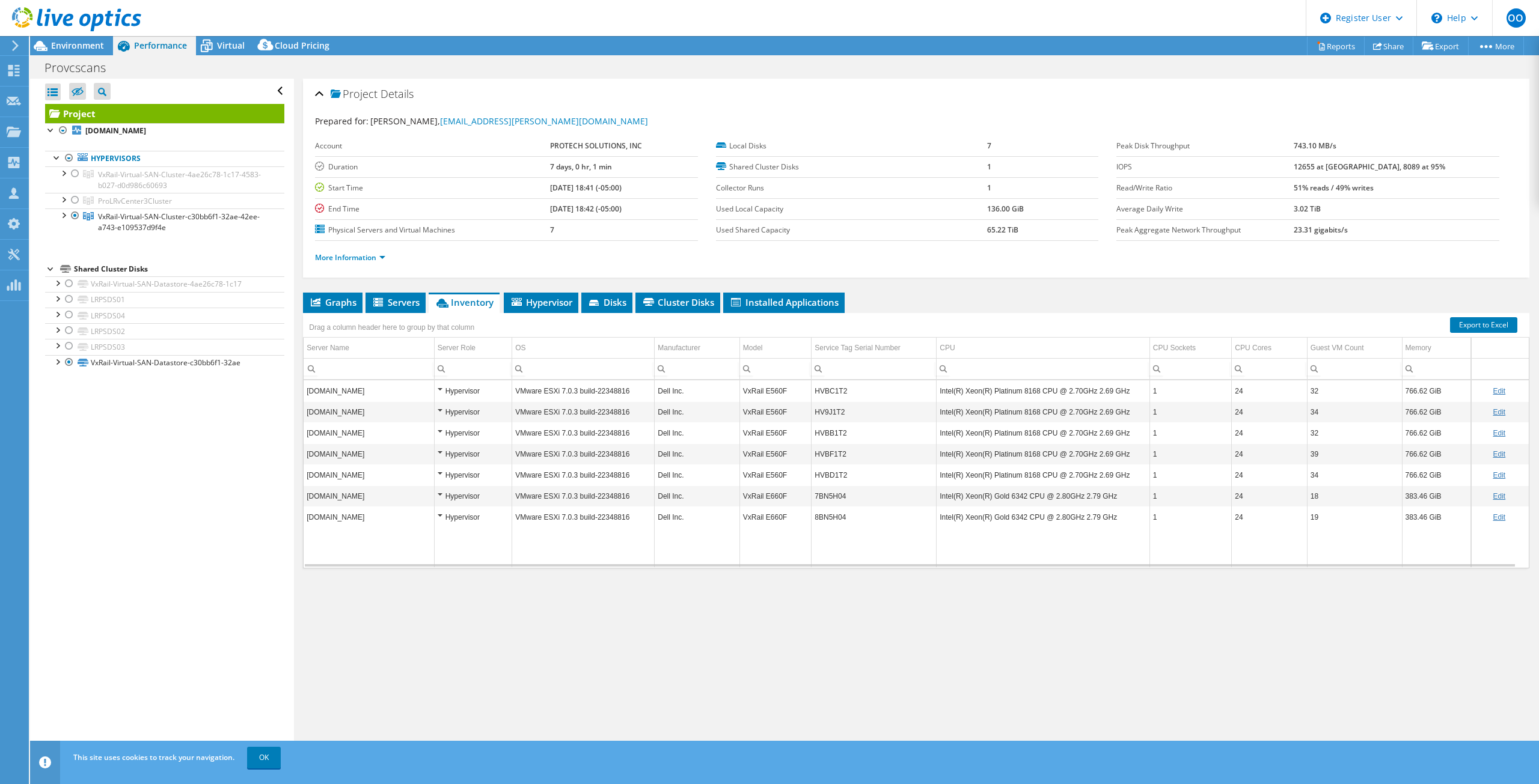
select select "USD"
click at [72, 172] on div at bounding box center [75, 174] width 12 height 15
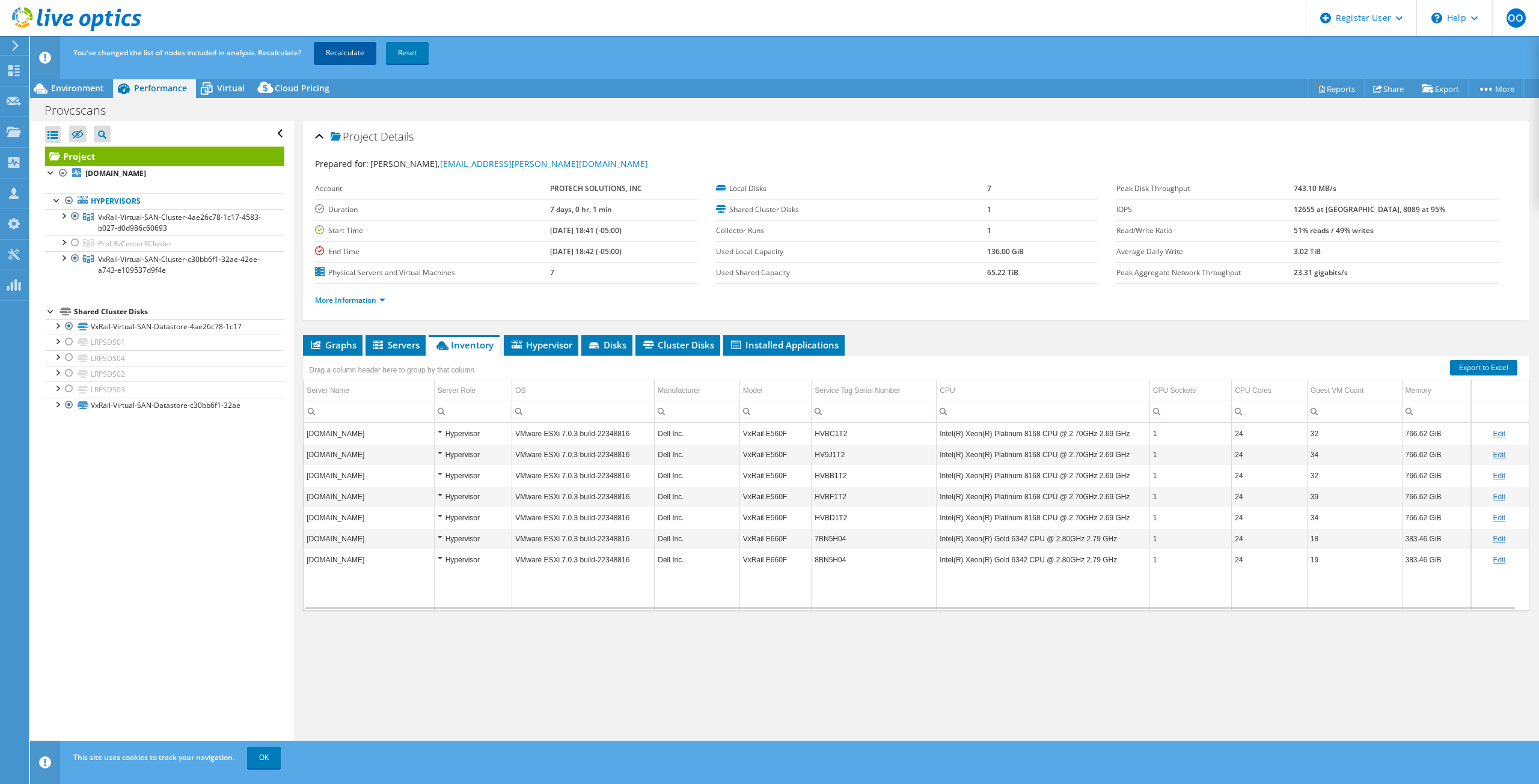
click at [355, 55] on link "Recalculate" at bounding box center [345, 53] width 63 height 22
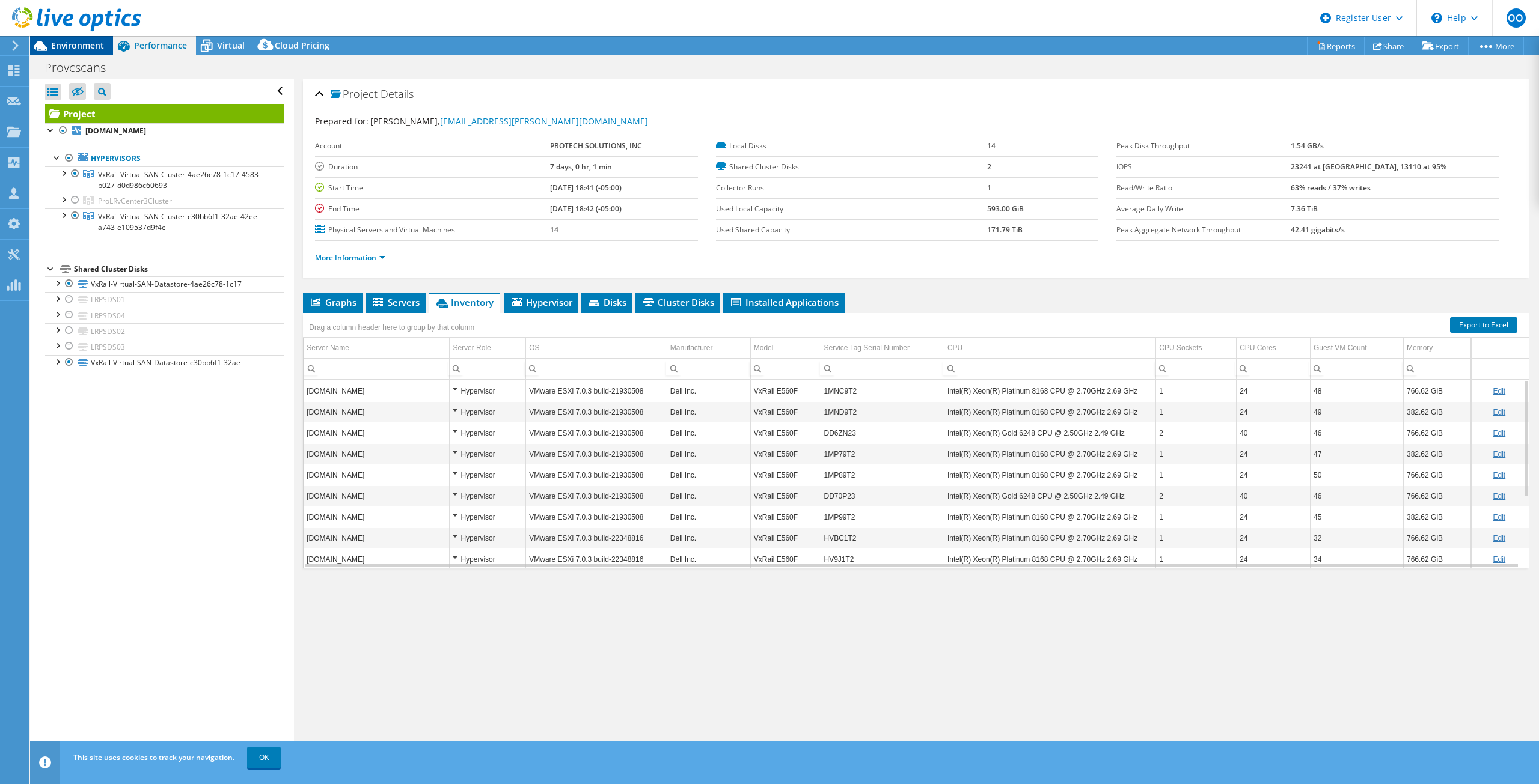
click at [77, 42] on span "Environment" at bounding box center [77, 46] width 53 height 11
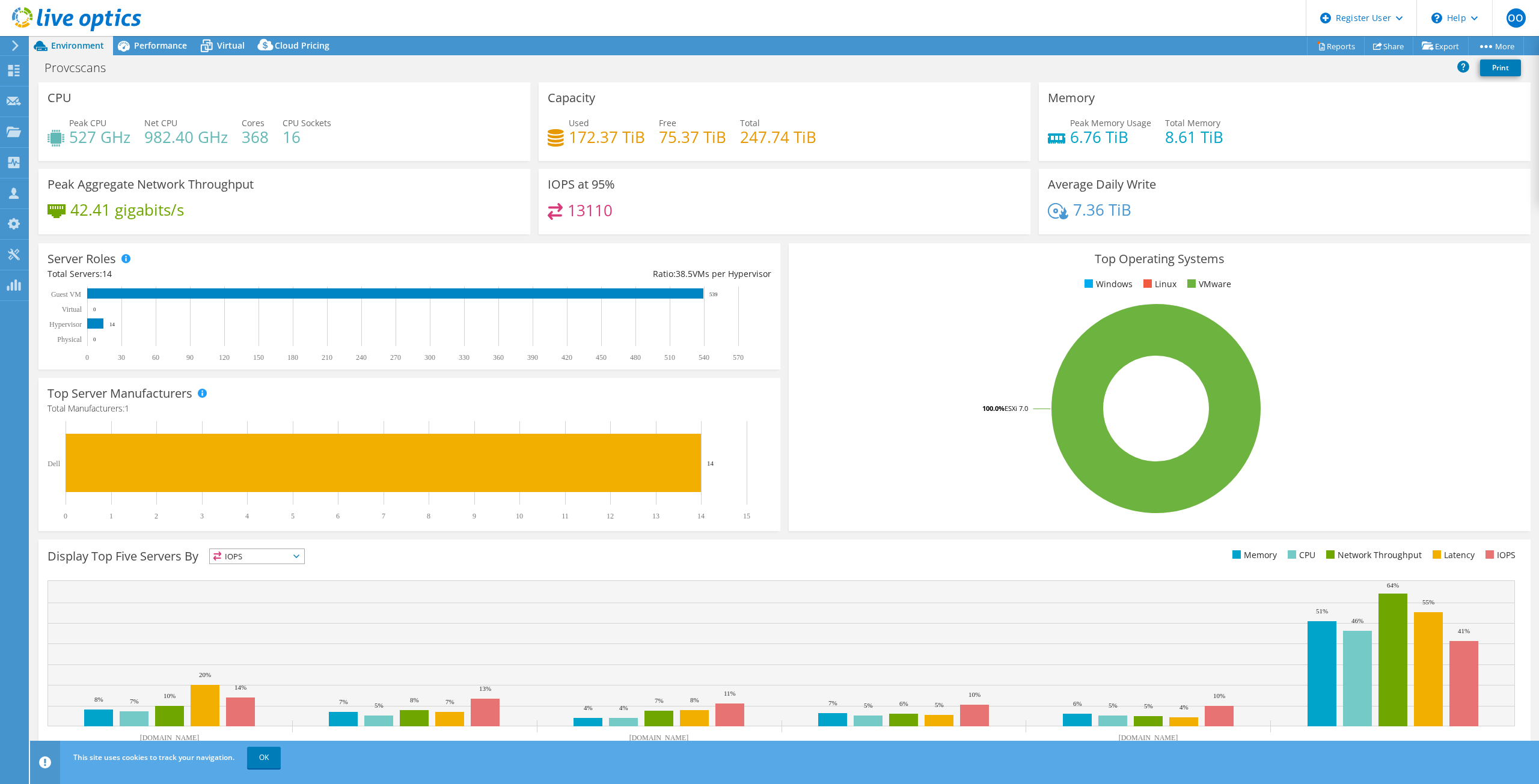
click at [916, 87] on div "Capacity Used 172.37 TiB Free 75.37 TiB Total 247.74 TiB" at bounding box center [785, 122] width 492 height 79
click at [157, 45] on span "Performance" at bounding box center [160, 46] width 53 height 11
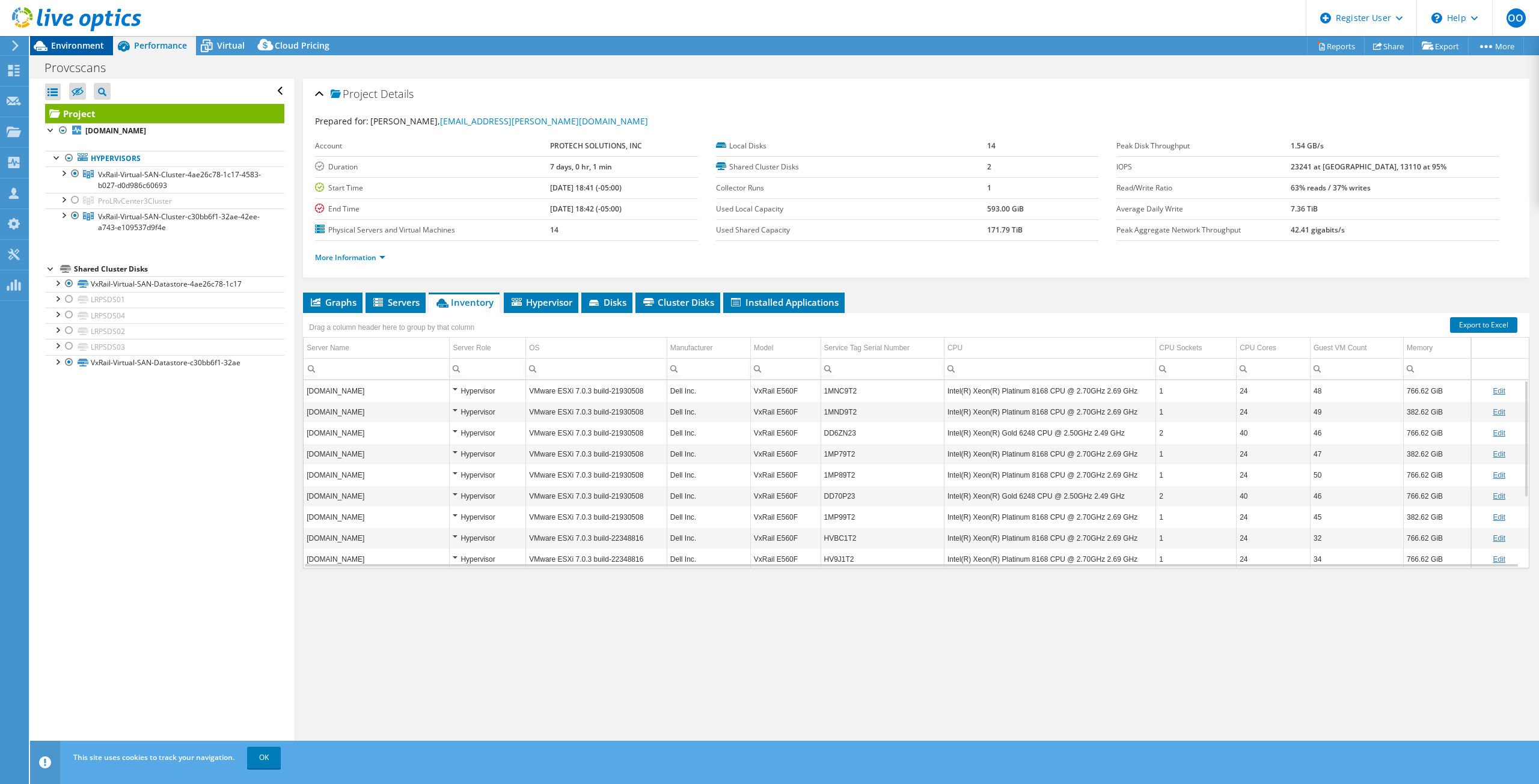
click at [70, 42] on span "Environment" at bounding box center [77, 46] width 53 height 11
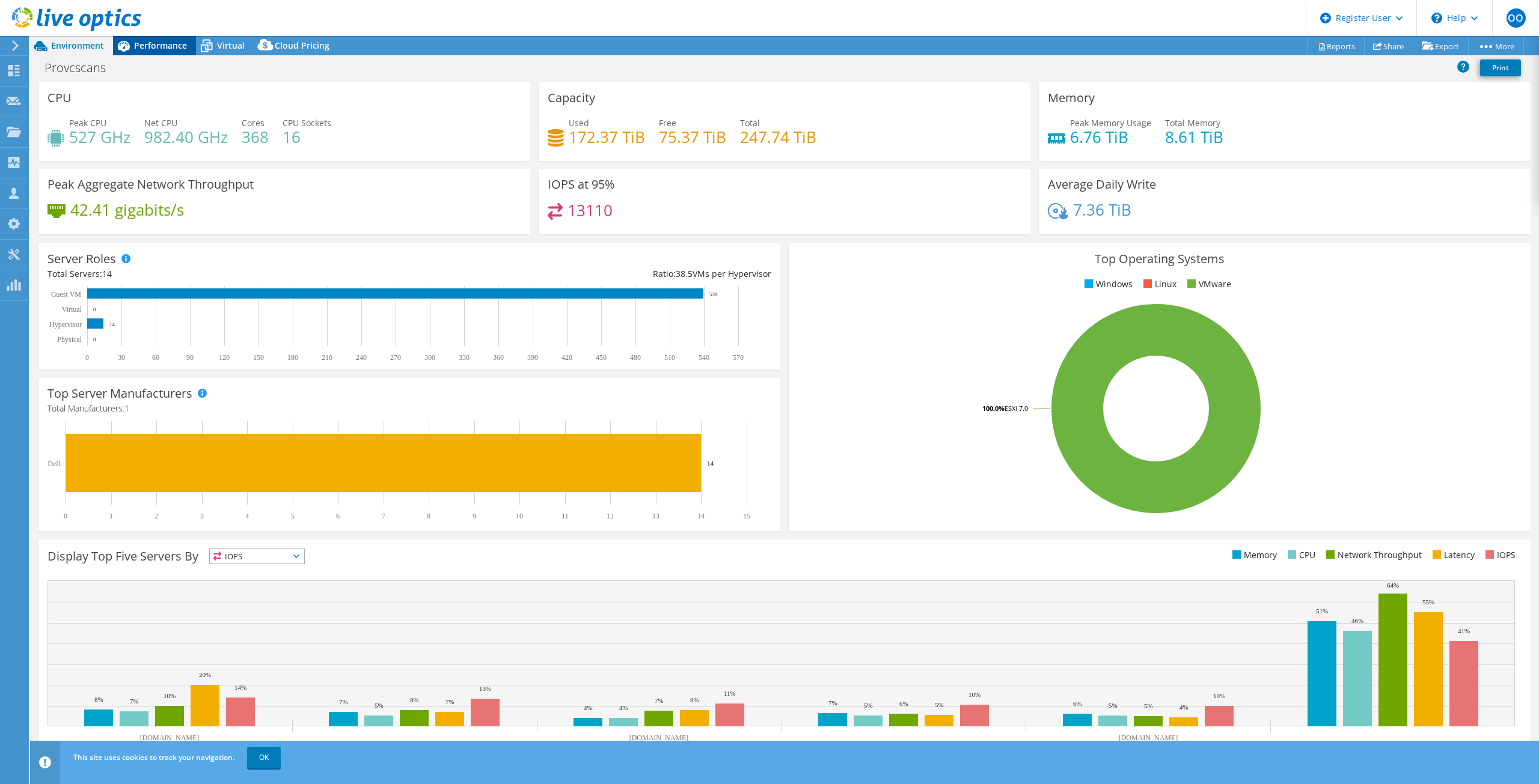
click at [154, 45] on span "Performance" at bounding box center [160, 46] width 53 height 11
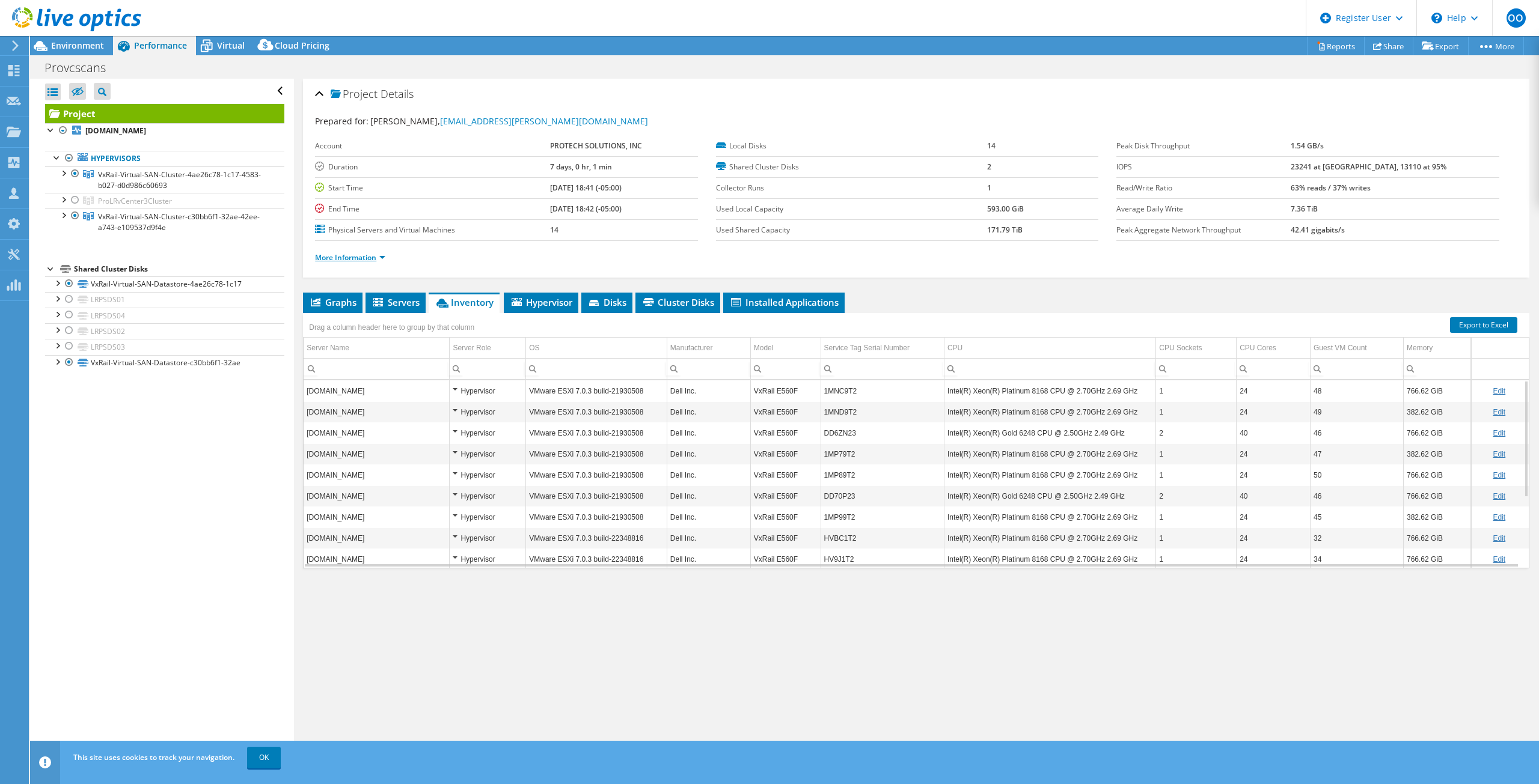
click at [354, 257] on link "More Information" at bounding box center [350, 257] width 70 height 10
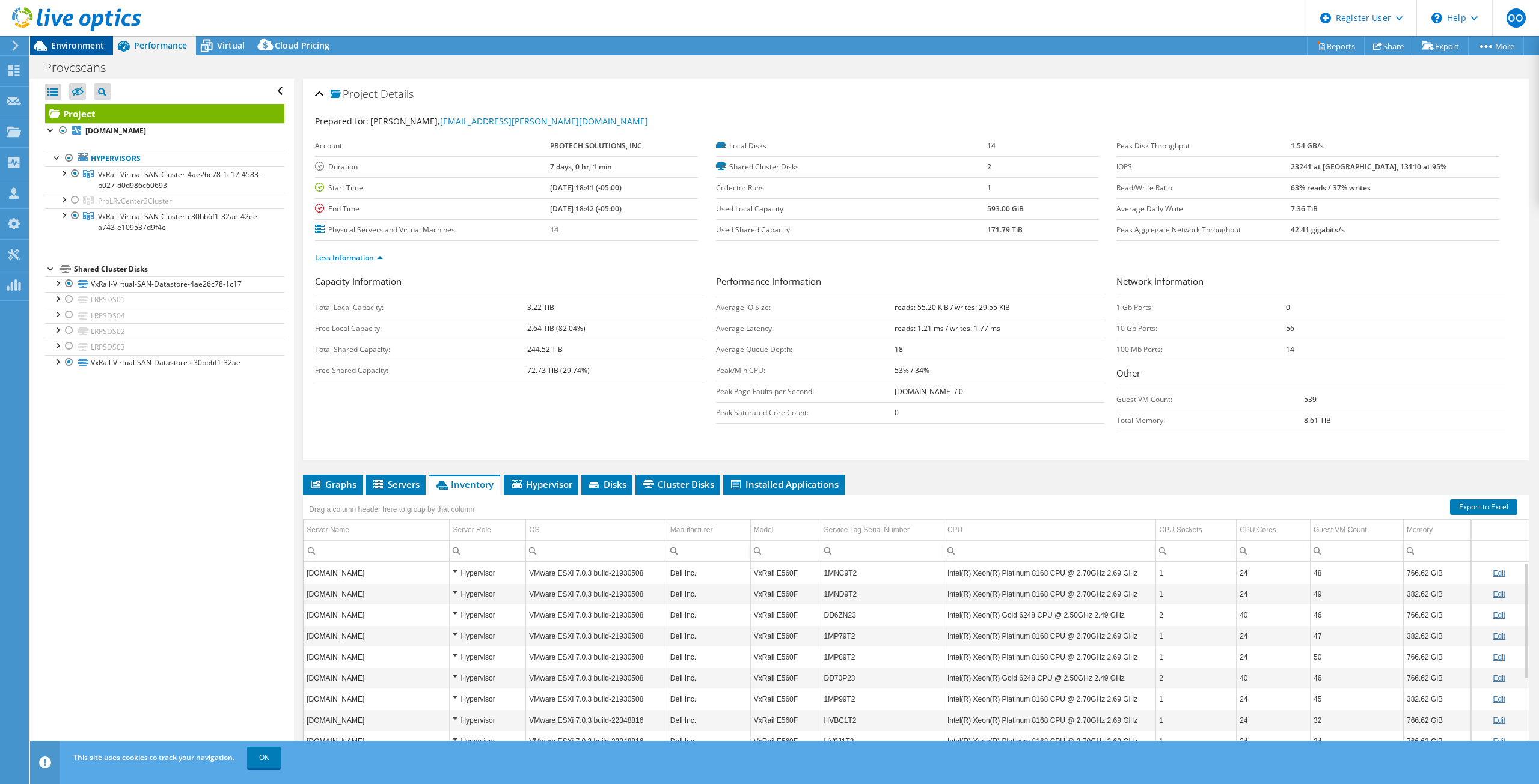
click at [82, 51] on div "Environment" at bounding box center [71, 46] width 83 height 19
